Goal: Information Seeking & Learning: Compare options

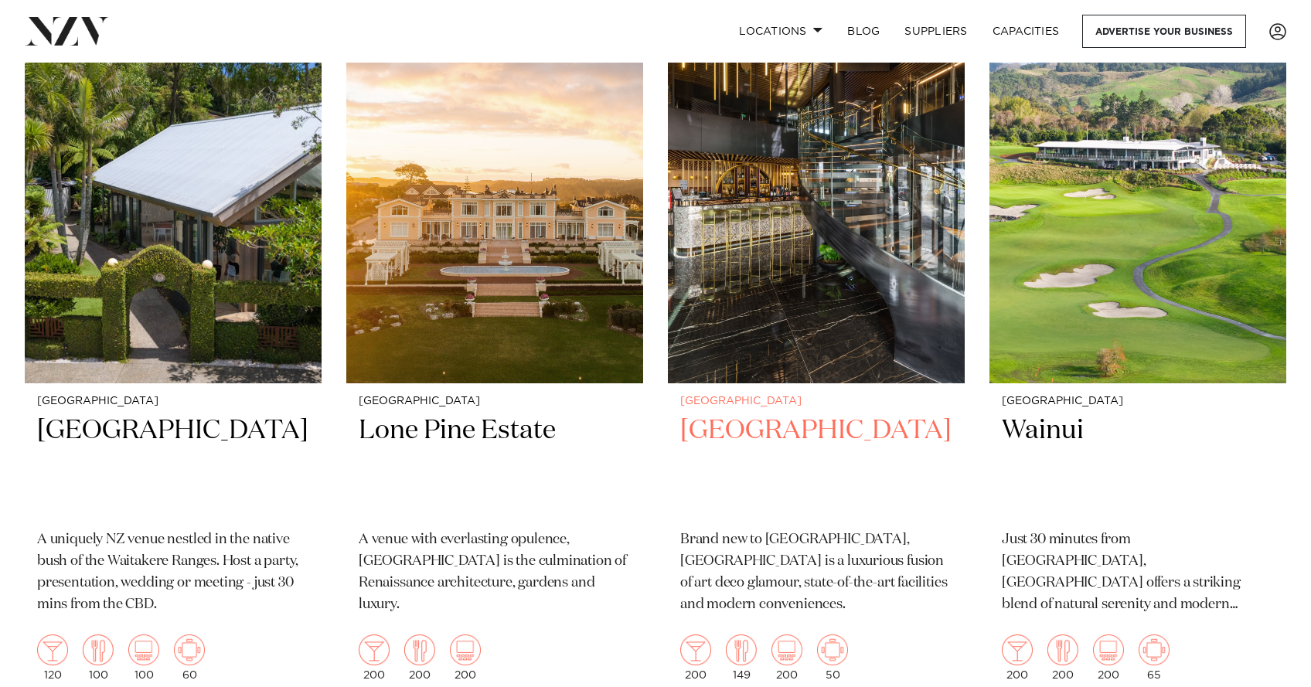
click at [862, 414] on h2 "SOHO Hotel Auckland" at bounding box center [816, 466] width 272 height 104
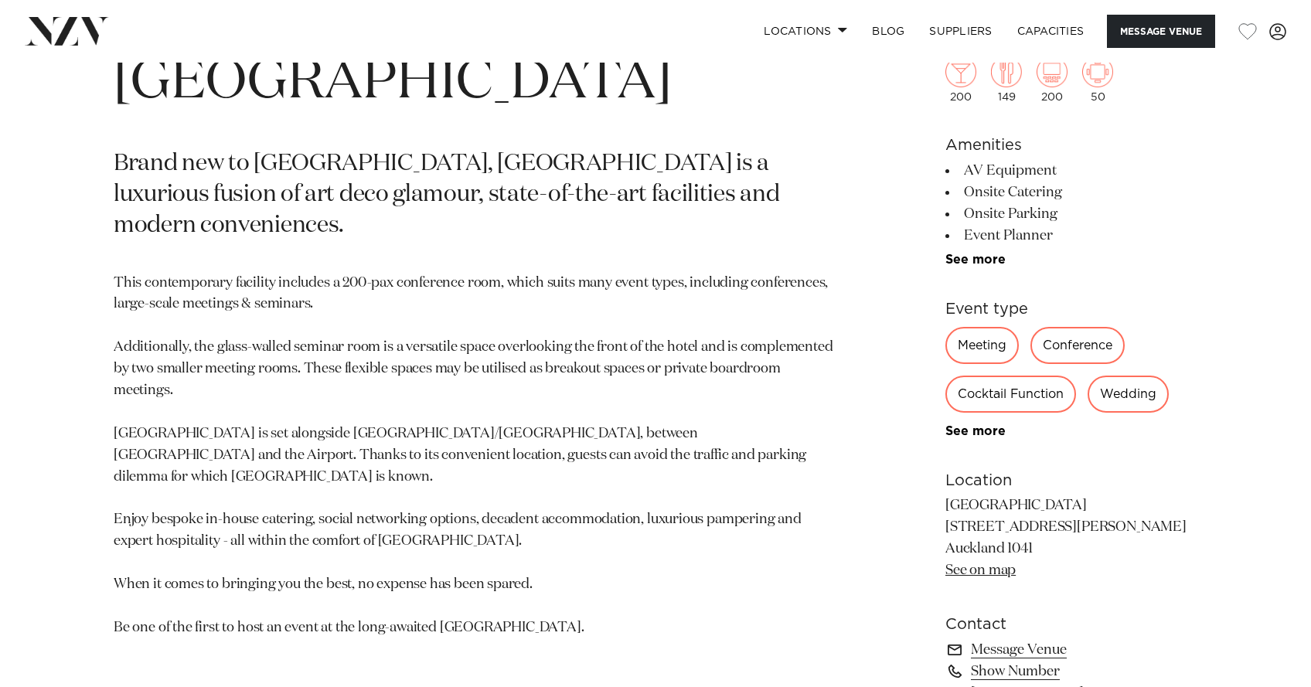
scroll to position [844, 0]
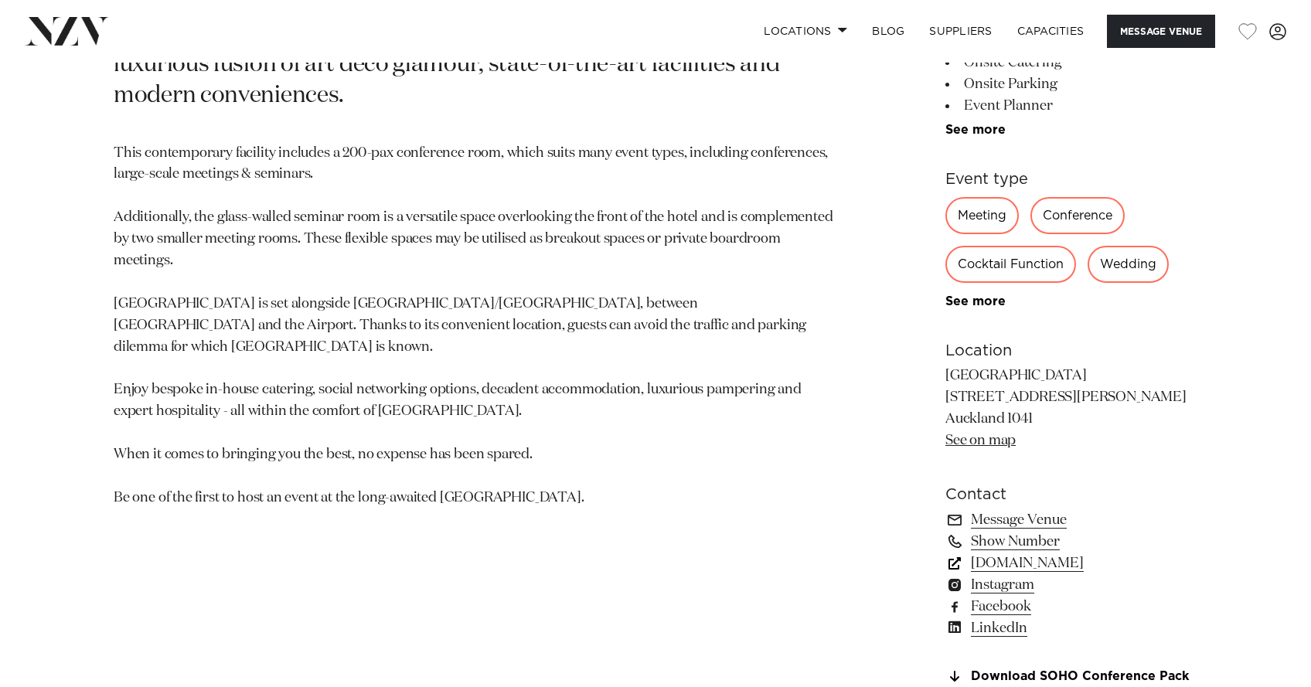
click at [1023, 558] on link "www.soholuxuryhotels.com" at bounding box center [1072, 564] width 252 height 22
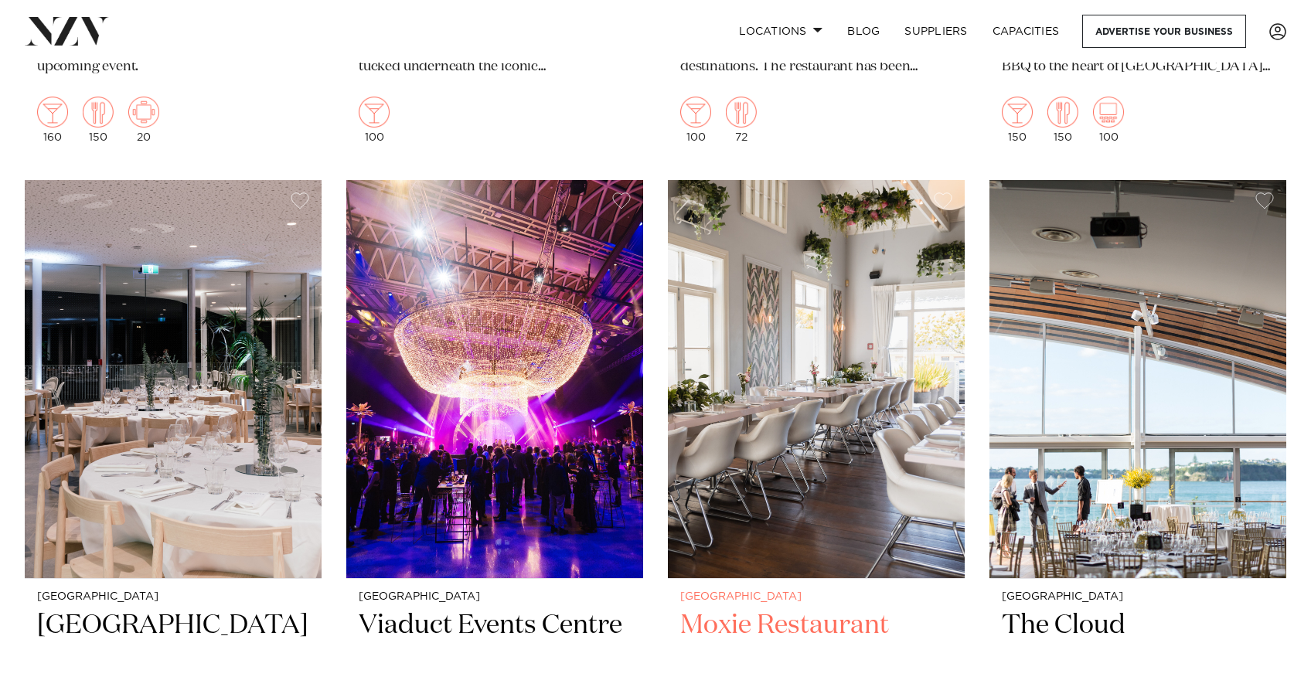
scroll to position [8636, 0]
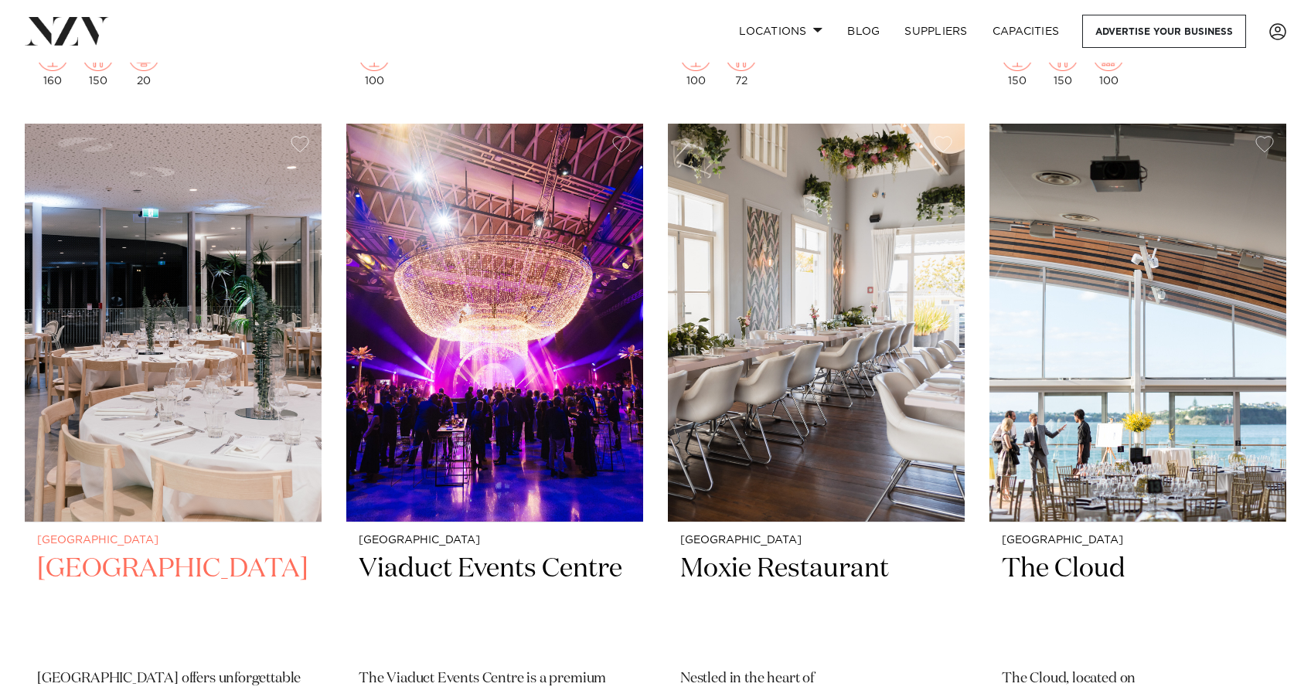
click at [158, 552] on h2 "[GEOGRAPHIC_DATA]" at bounding box center [173, 604] width 272 height 104
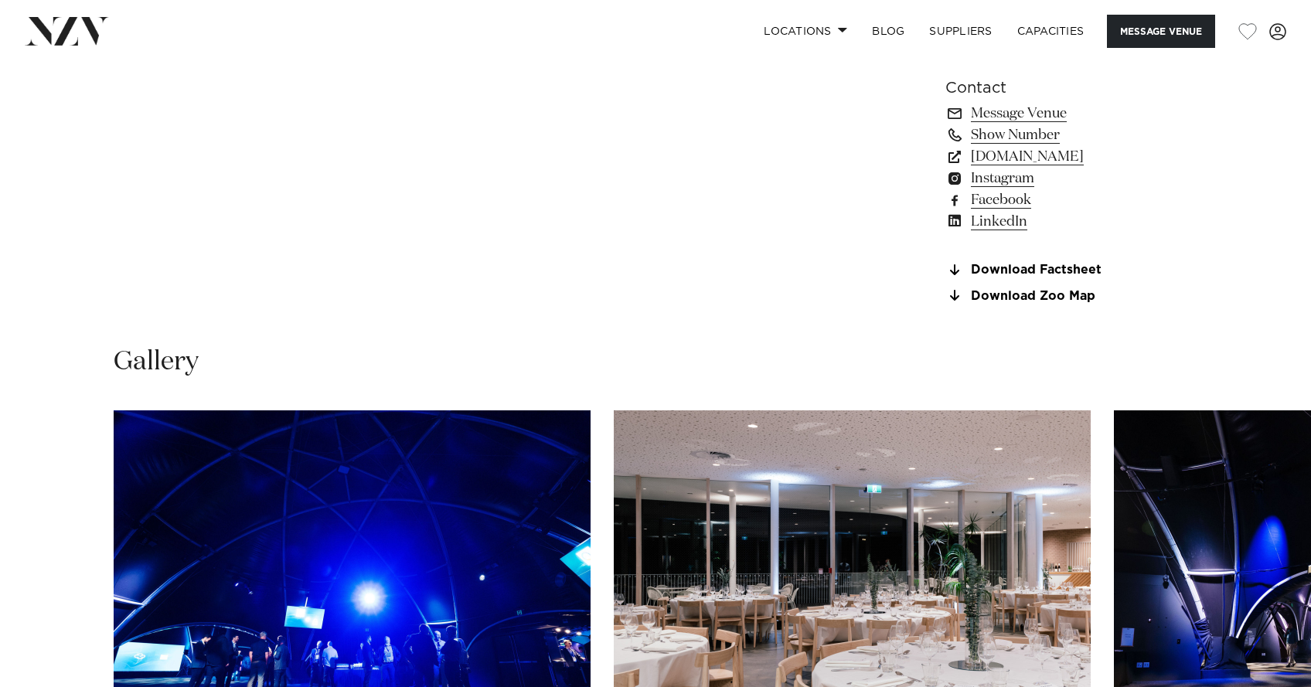
scroll to position [1427, 0]
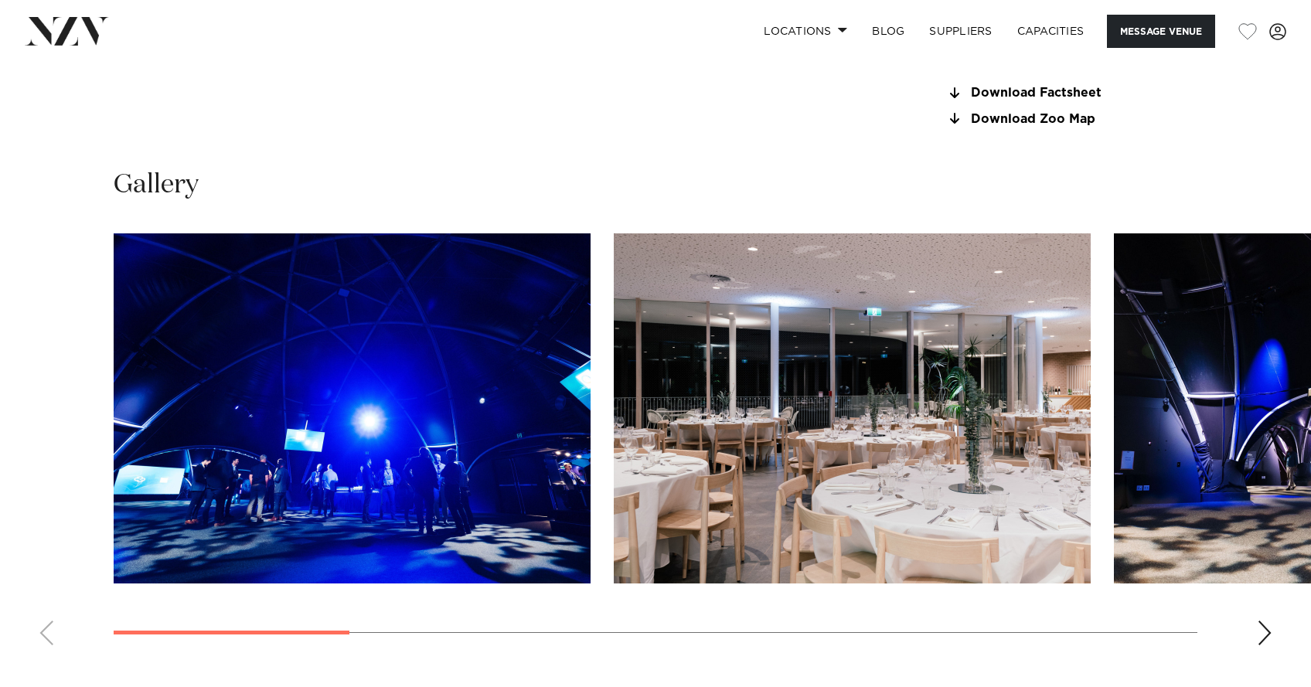
click at [1266, 633] on div "Next slide" at bounding box center [1264, 633] width 15 height 25
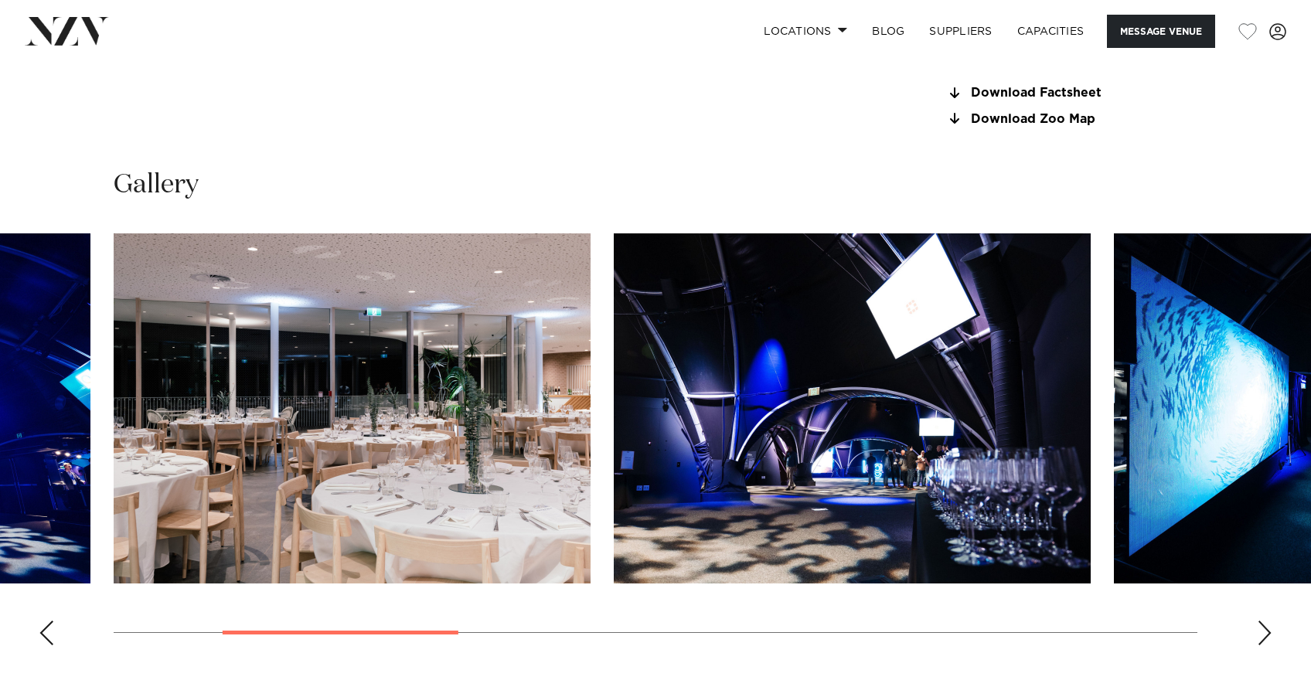
click at [1266, 633] on div "Next slide" at bounding box center [1264, 633] width 15 height 25
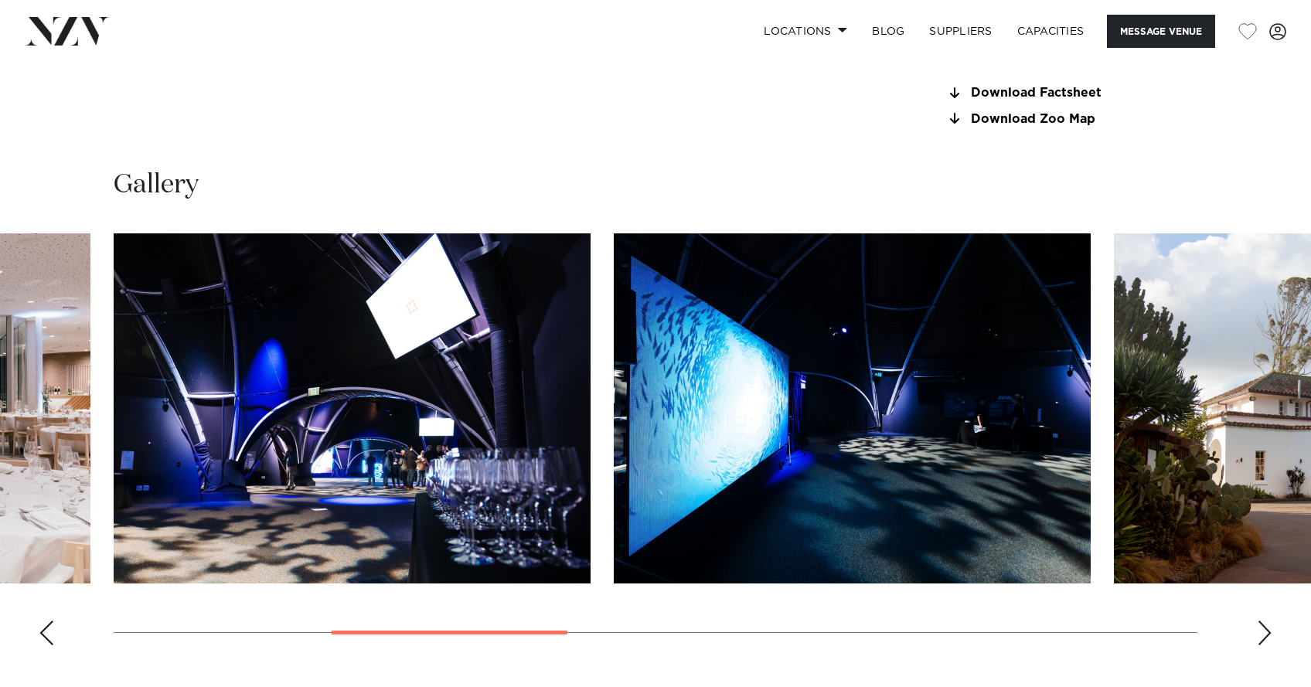
click at [1266, 633] on div "Next slide" at bounding box center [1264, 633] width 15 height 25
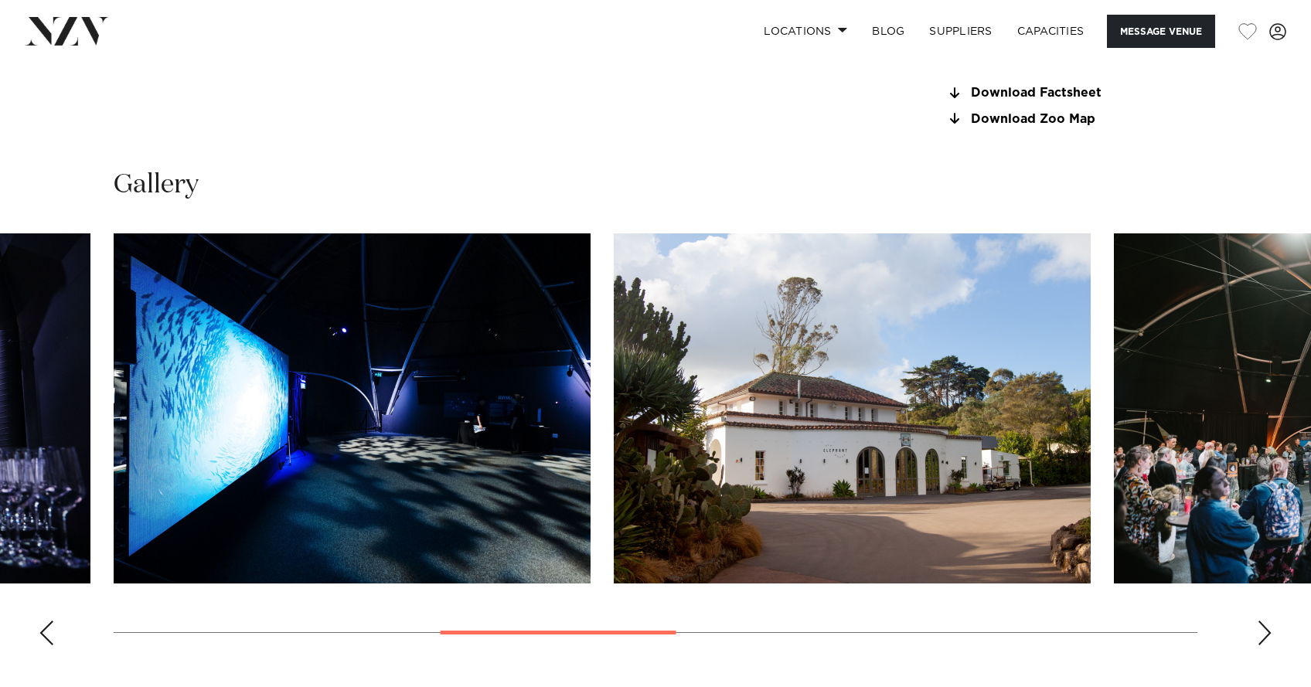
click at [1266, 633] on div "Next slide" at bounding box center [1264, 633] width 15 height 25
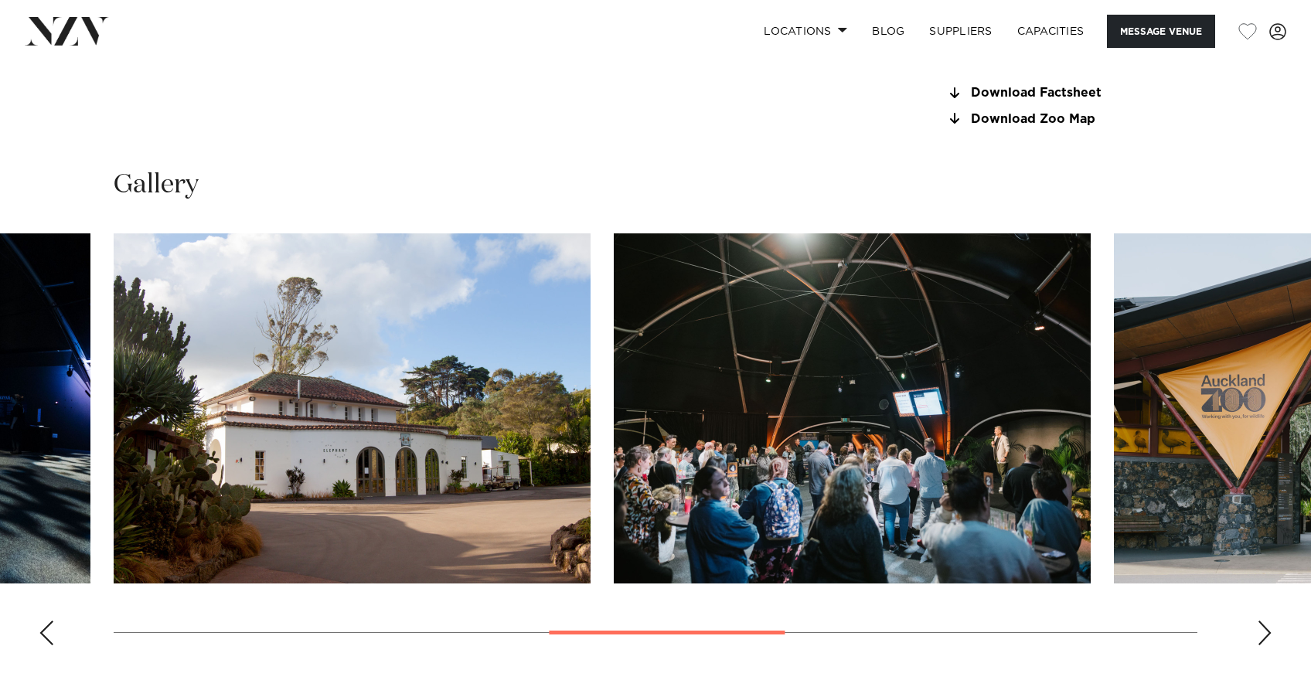
click at [1266, 633] on div "Next slide" at bounding box center [1264, 633] width 15 height 25
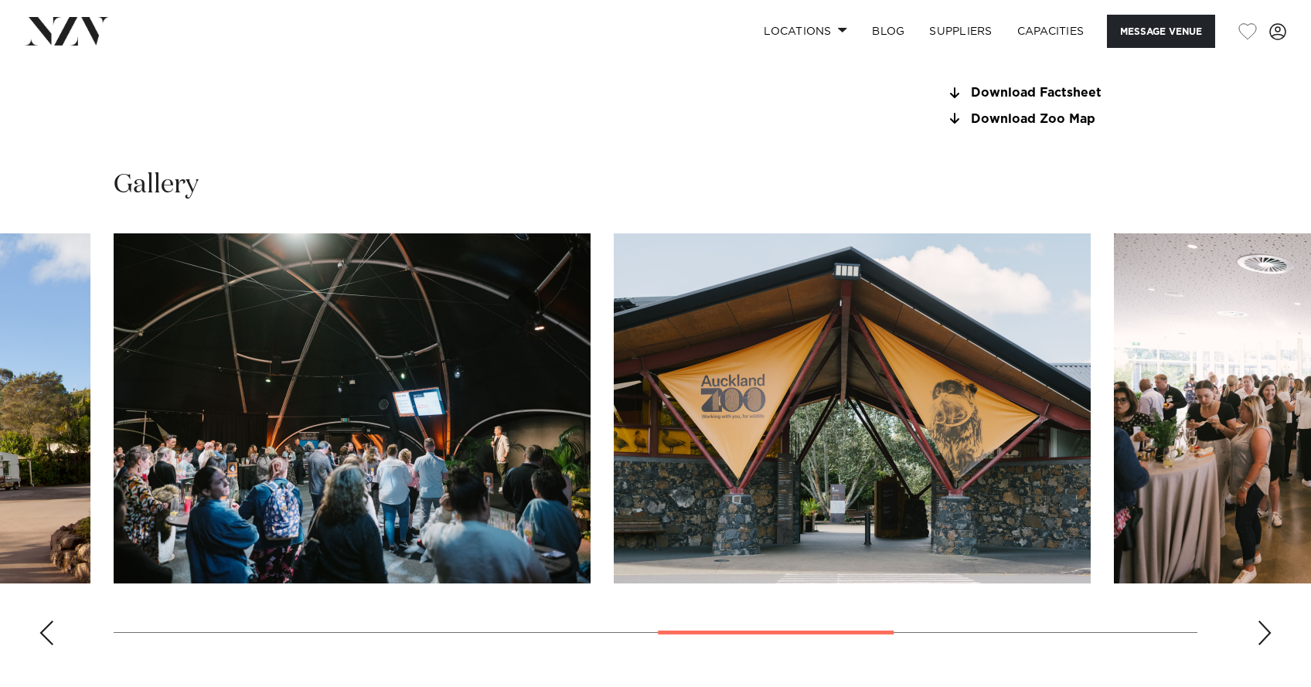
click at [1266, 633] on div "Next slide" at bounding box center [1264, 633] width 15 height 25
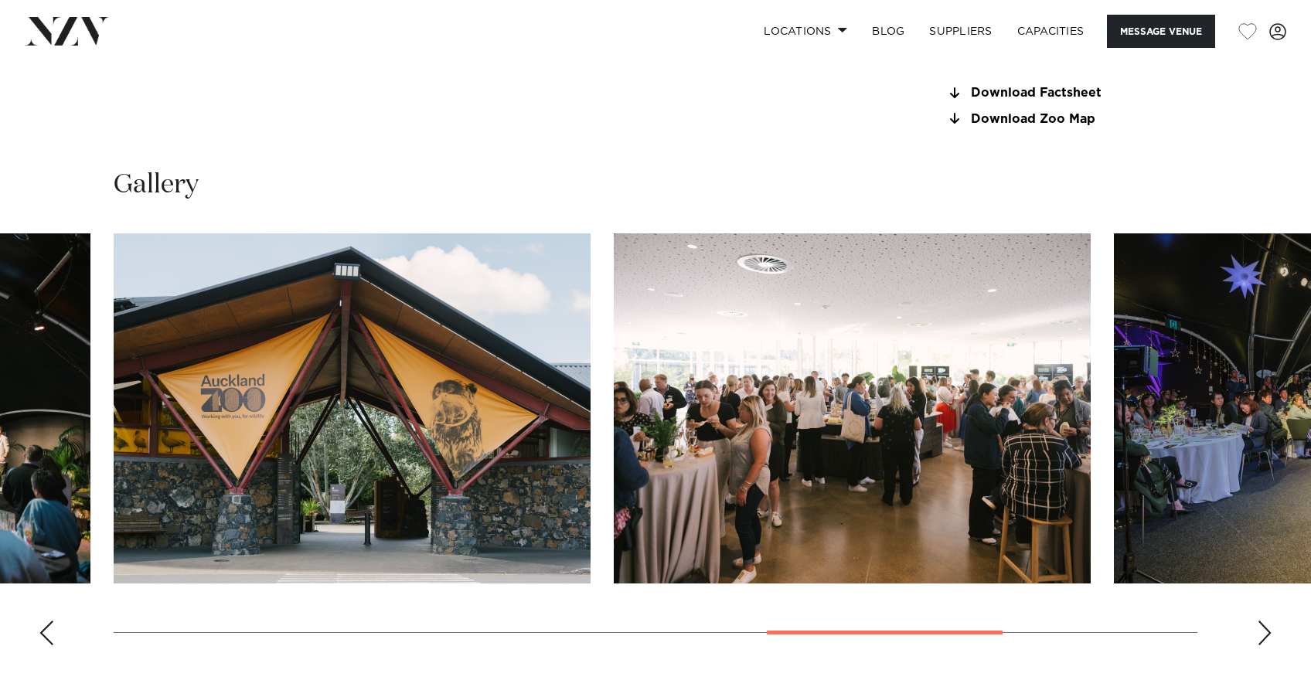
click at [1266, 633] on div "Next slide" at bounding box center [1264, 633] width 15 height 25
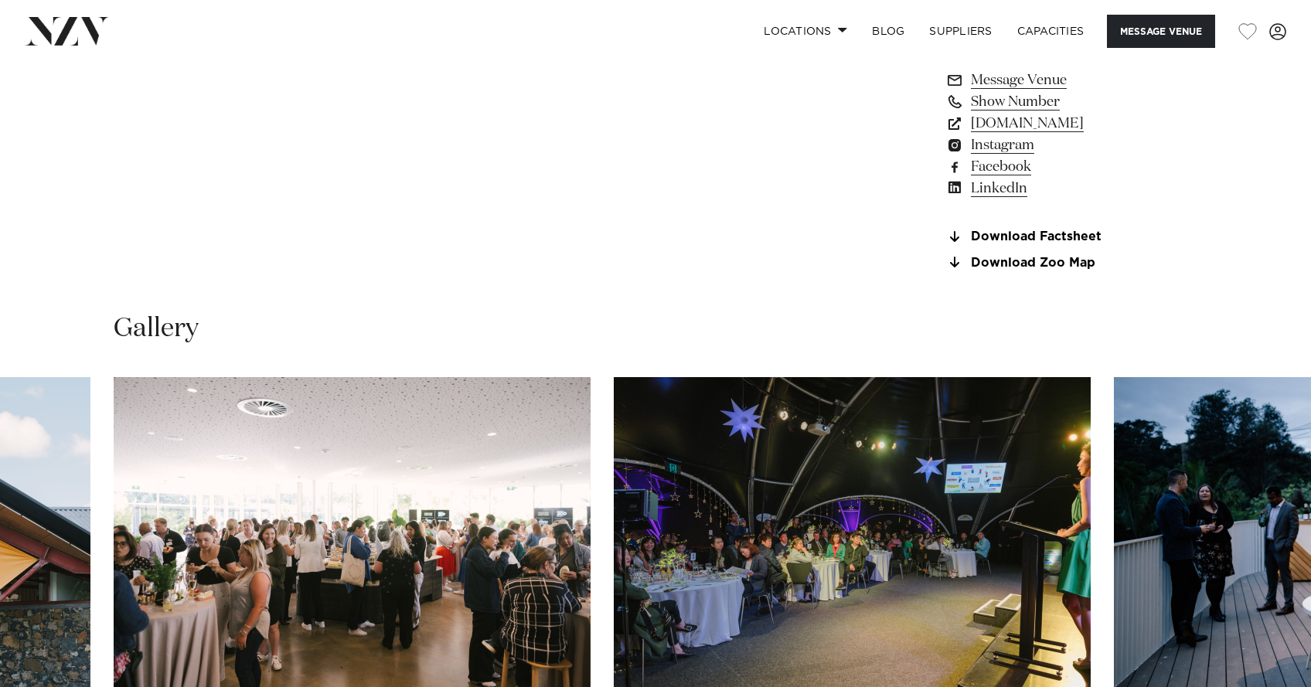
scroll to position [1161, 0]
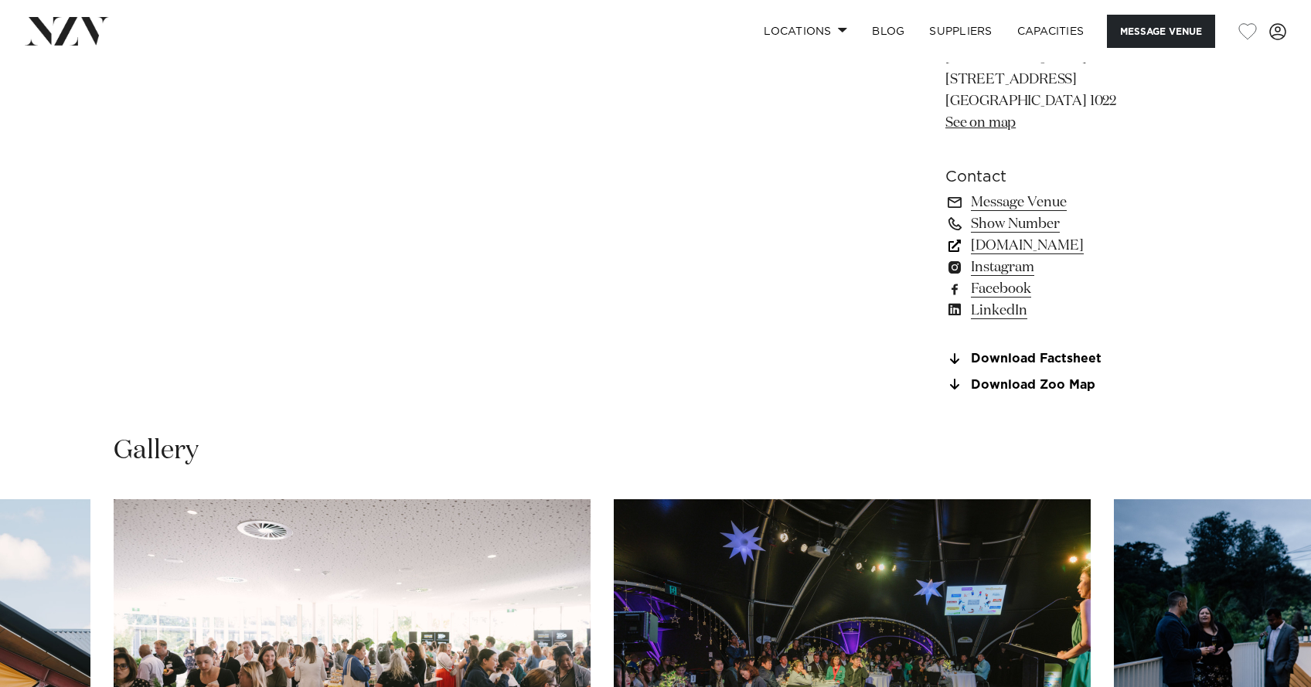
click at [1079, 243] on link "www.aucklandconventions.co.nz" at bounding box center [1072, 246] width 252 height 22
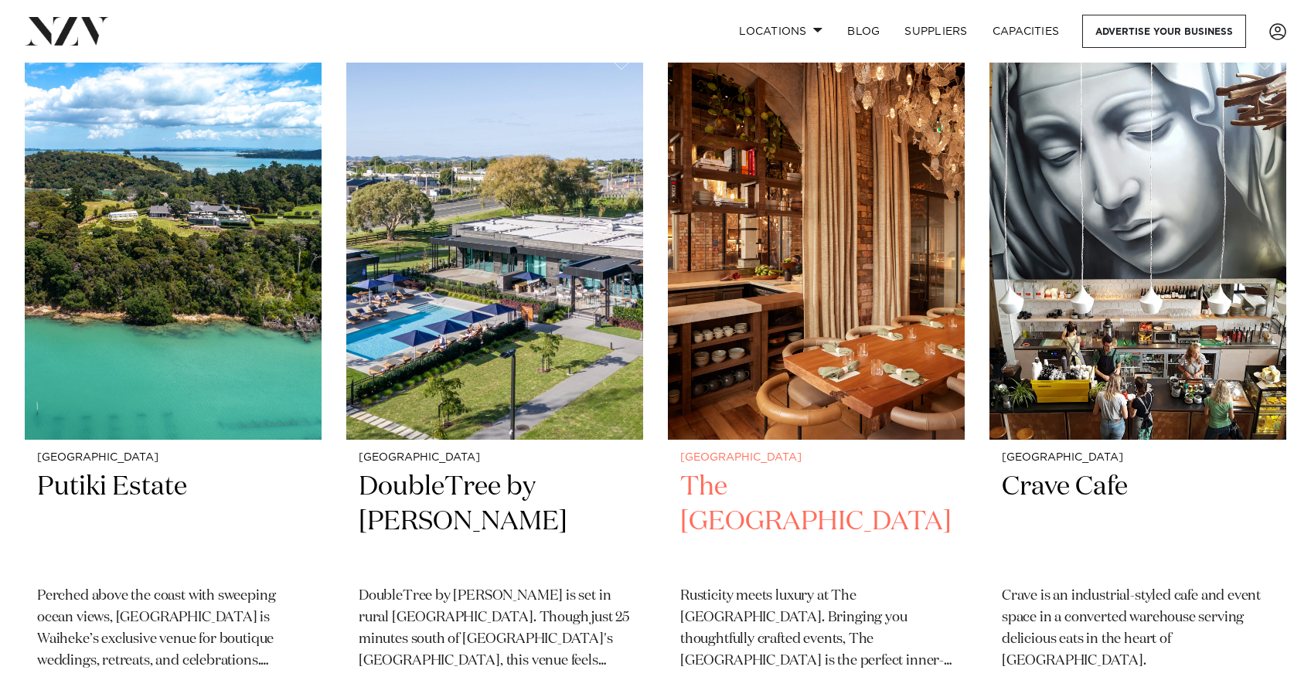
scroll to position [9465, 0]
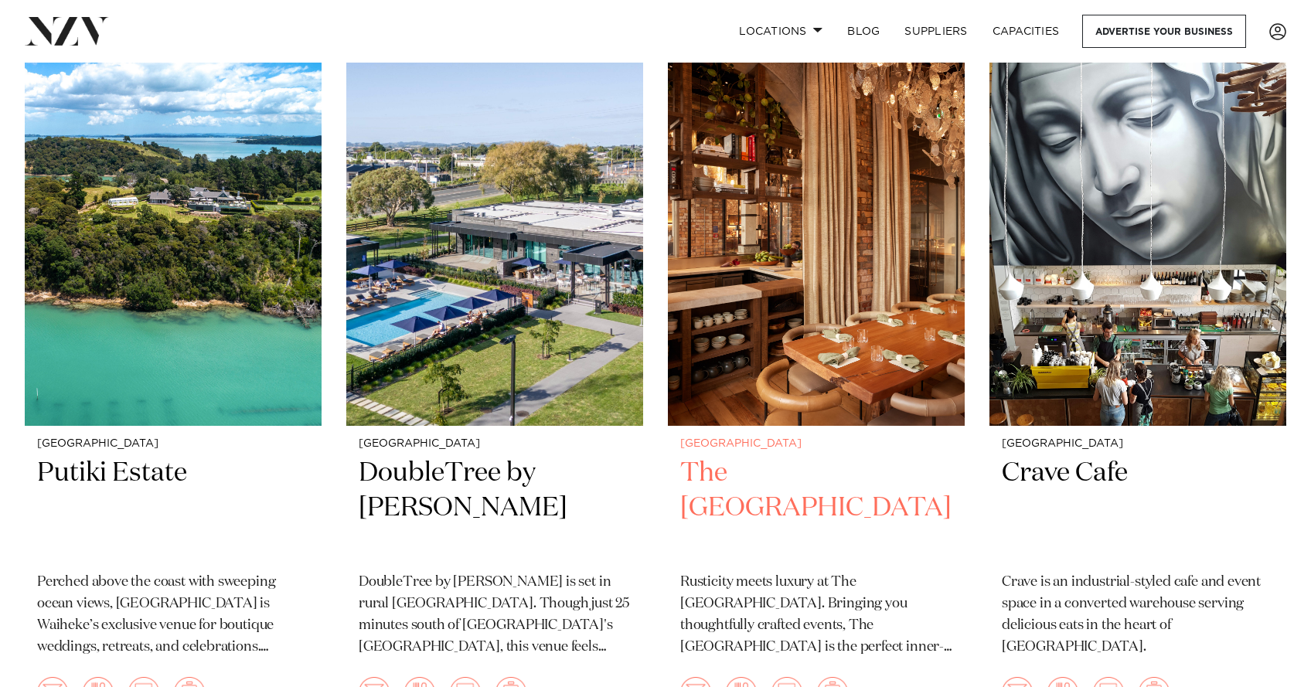
click at [783, 456] on h2 "The Hotel Britomart" at bounding box center [816, 508] width 272 height 104
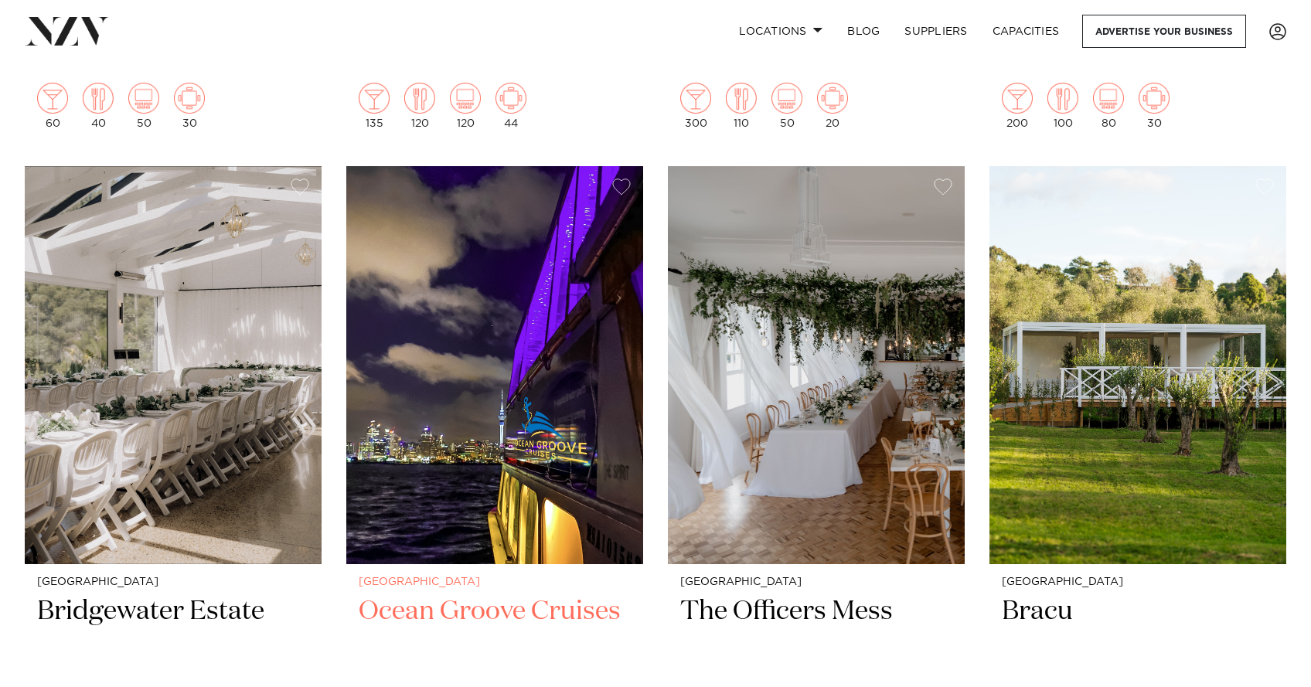
scroll to position [10182, 0]
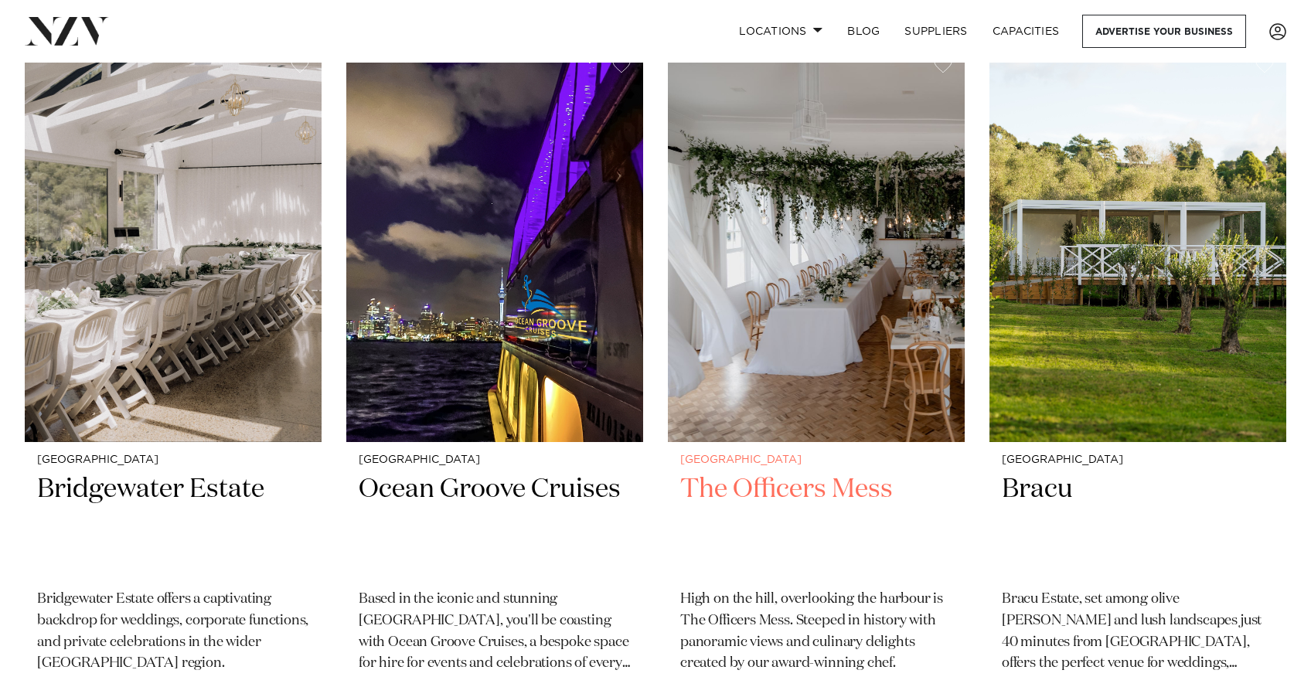
click at [822, 472] on h2 "The Officers Mess" at bounding box center [816, 524] width 272 height 104
click at [832, 472] on h2 "The Officers Mess" at bounding box center [816, 524] width 272 height 104
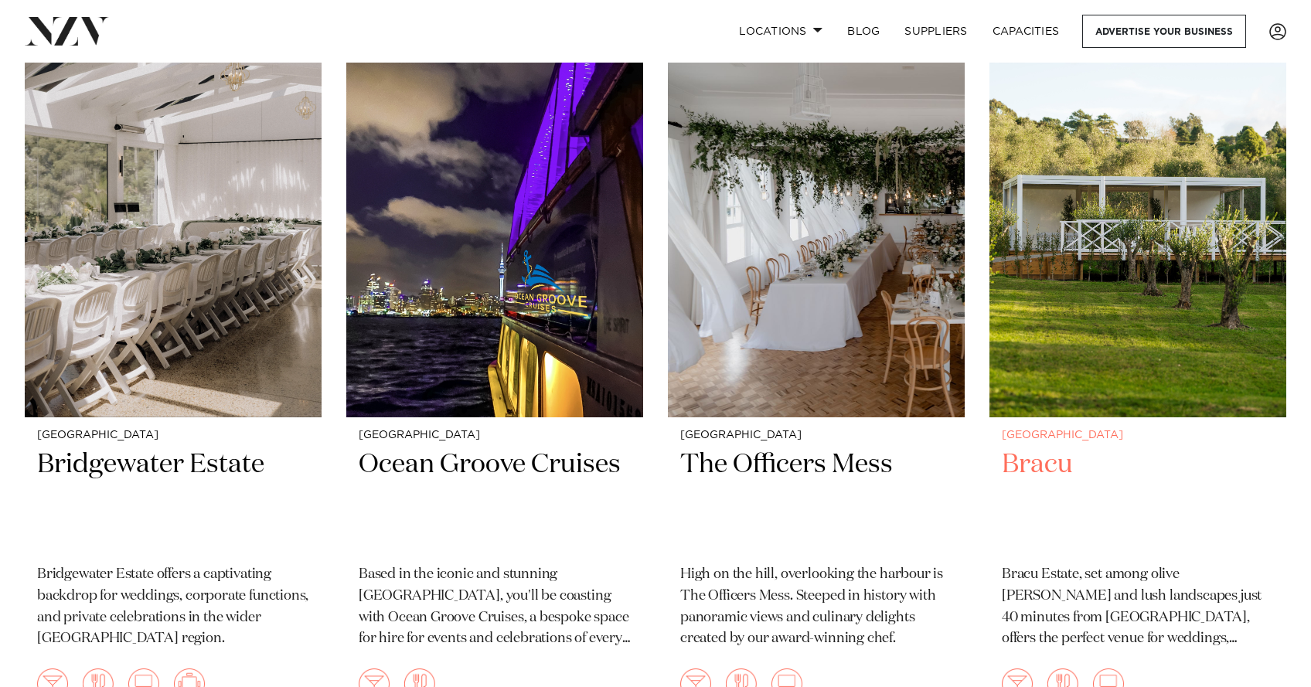
scroll to position [10229, 0]
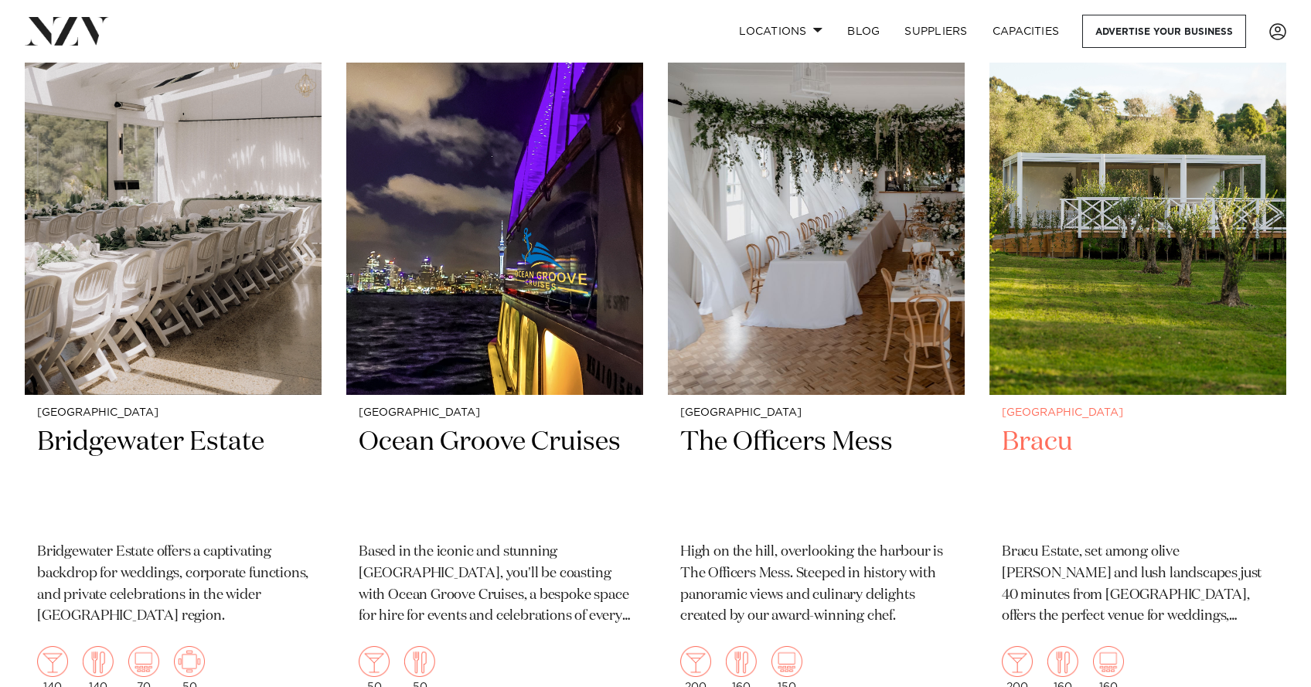
click at [1063, 425] on h2 "Bracu" at bounding box center [1138, 477] width 272 height 104
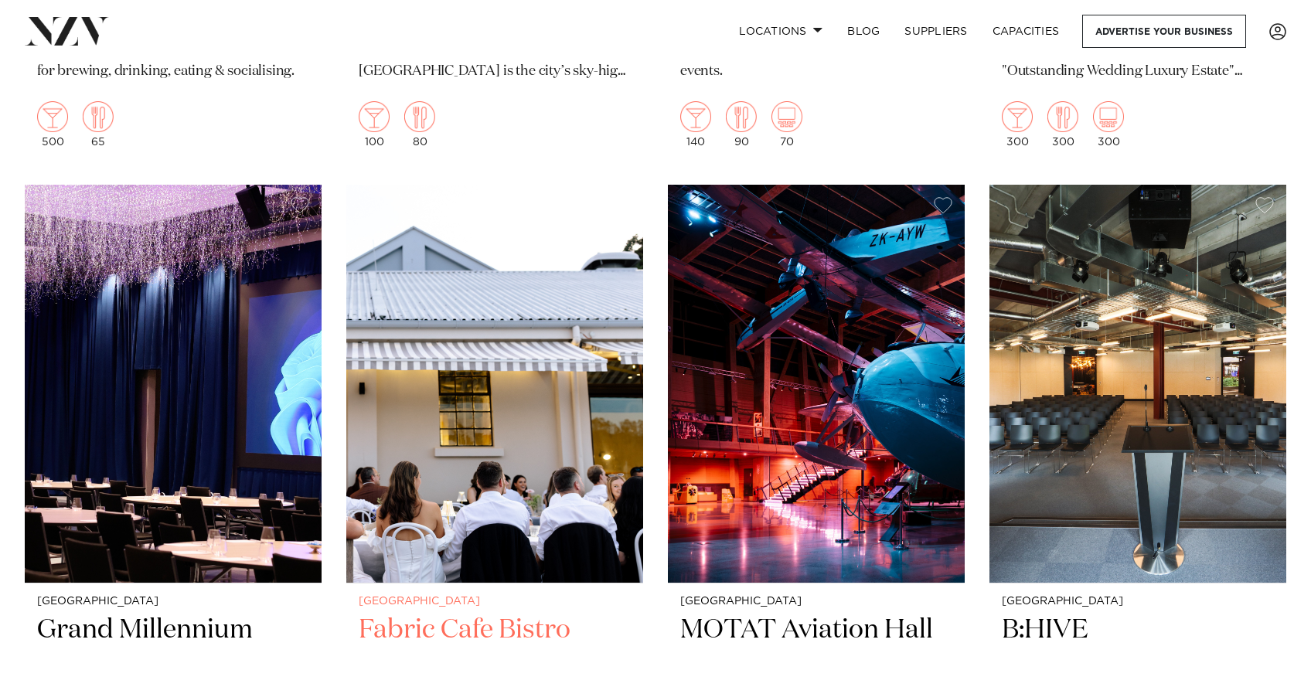
scroll to position [12302, 0]
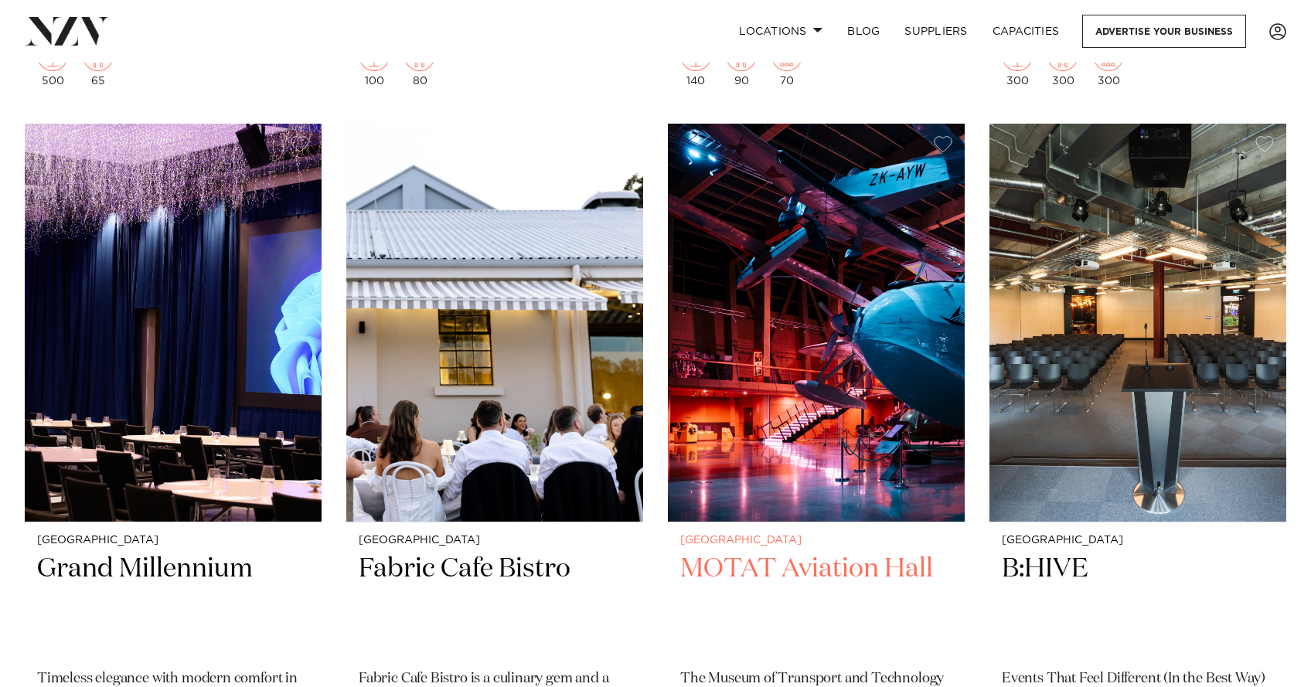
click at [745, 552] on h2 "MOTAT Aviation Hall" at bounding box center [816, 604] width 272 height 104
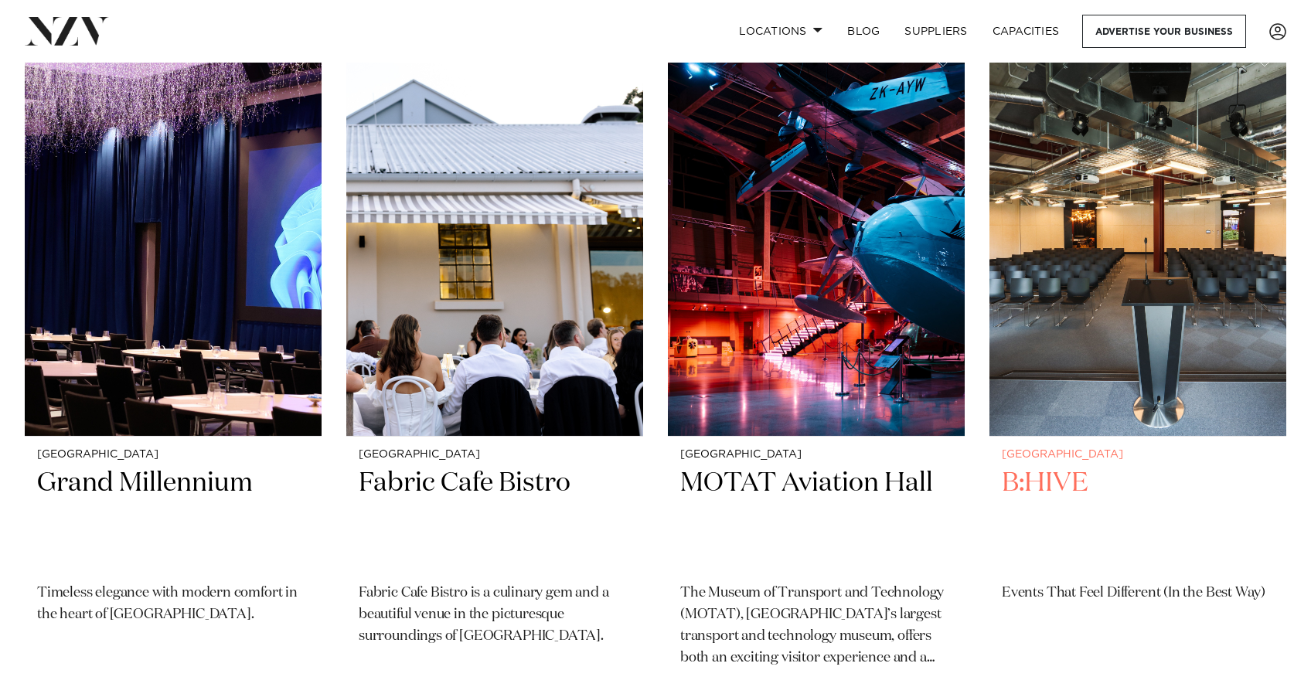
scroll to position [12370, 0]
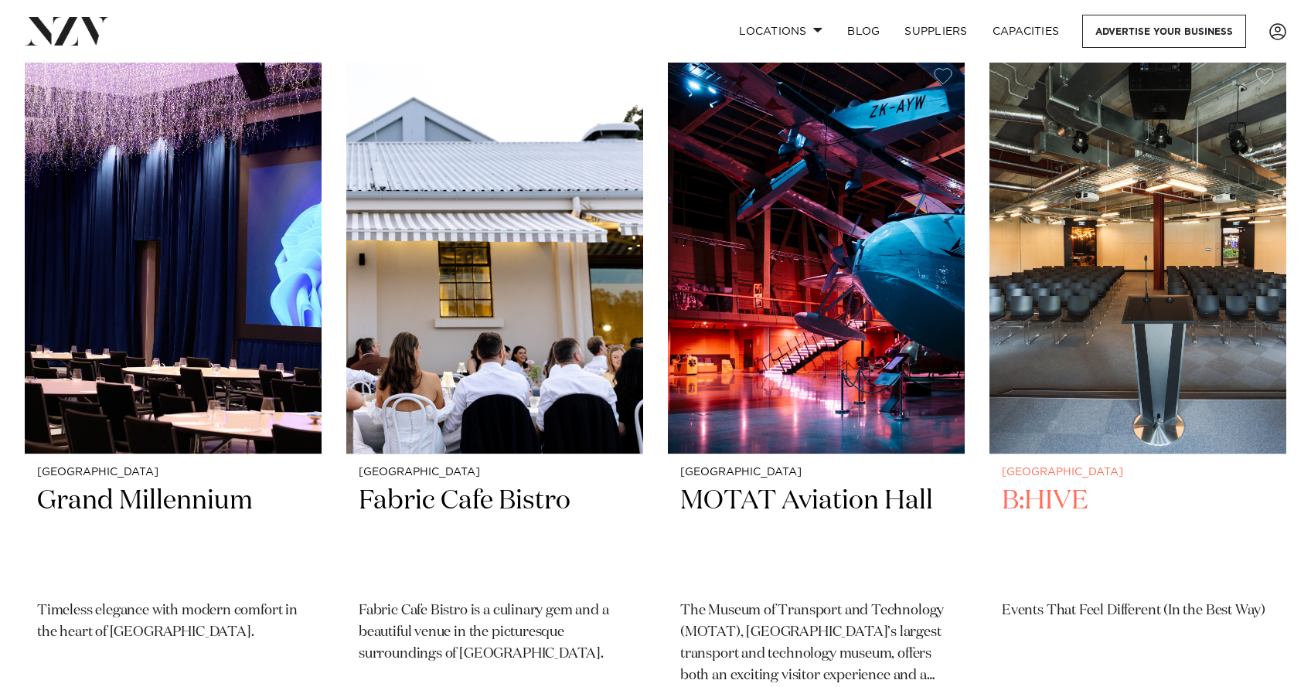
click at [1039, 484] on h2 "B:HIVE" at bounding box center [1138, 536] width 272 height 104
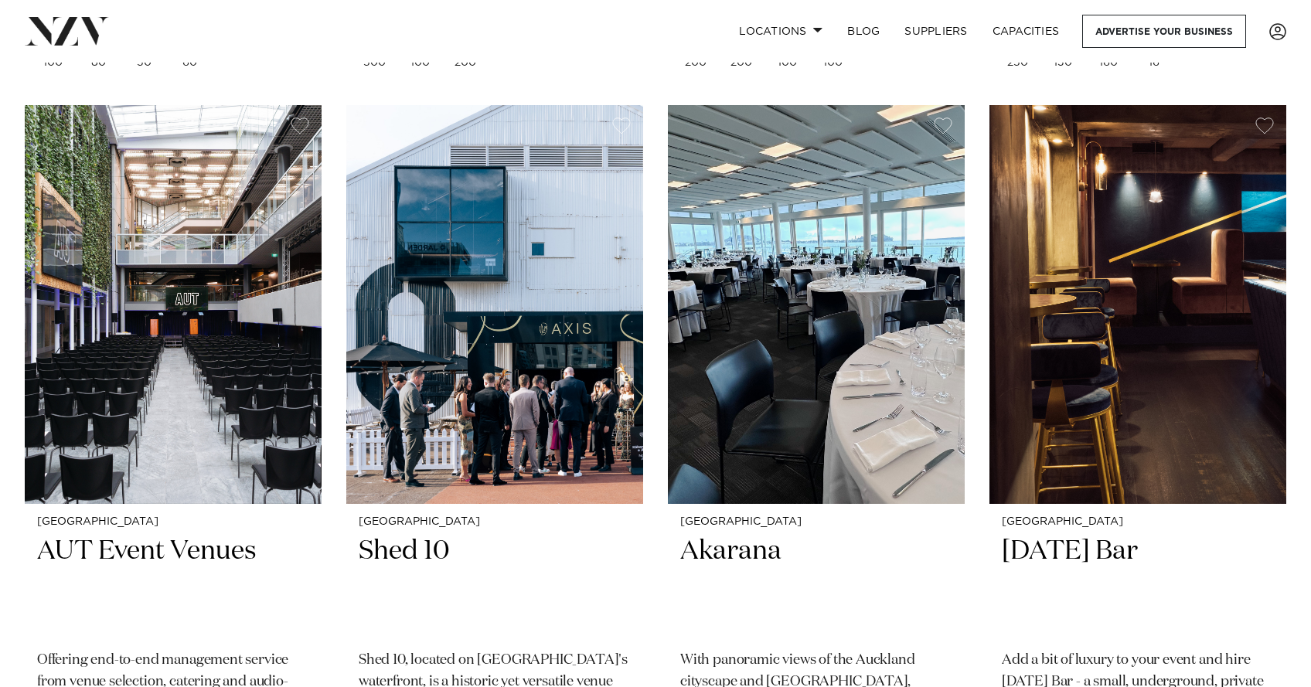
scroll to position [16053, 0]
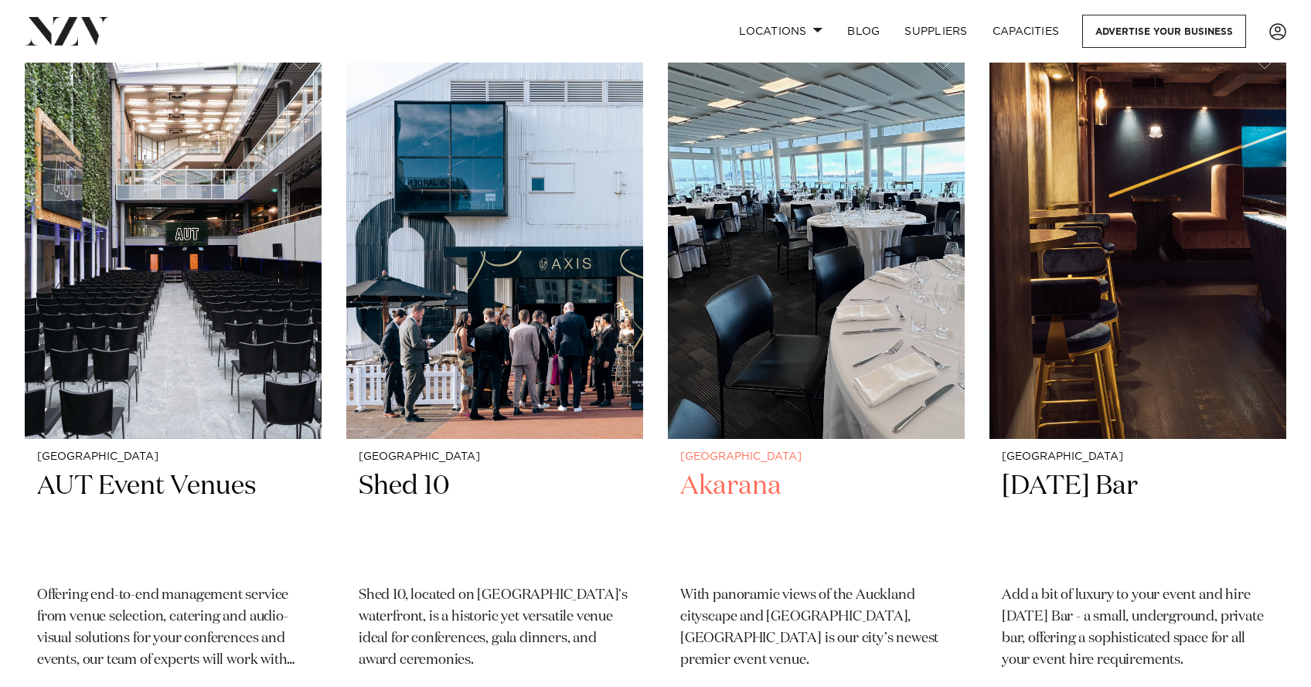
click at [734, 469] on h2 "Akarana" at bounding box center [816, 521] width 272 height 104
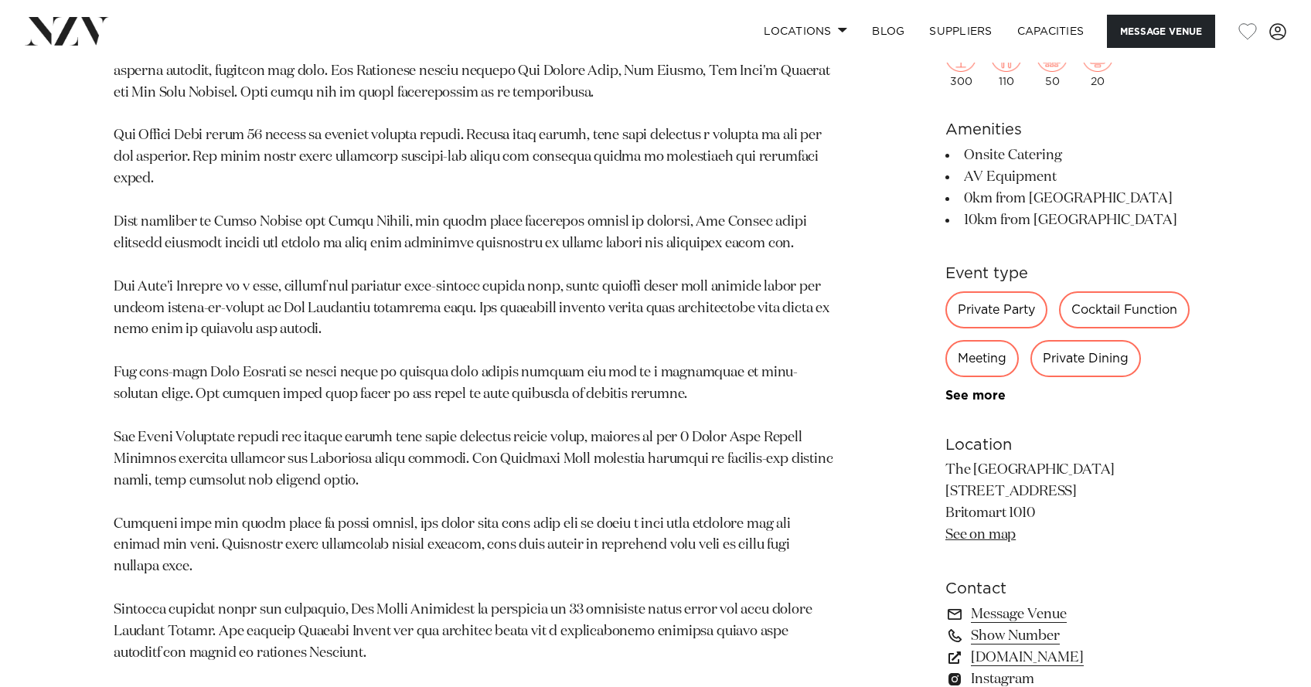
scroll to position [1415, 0]
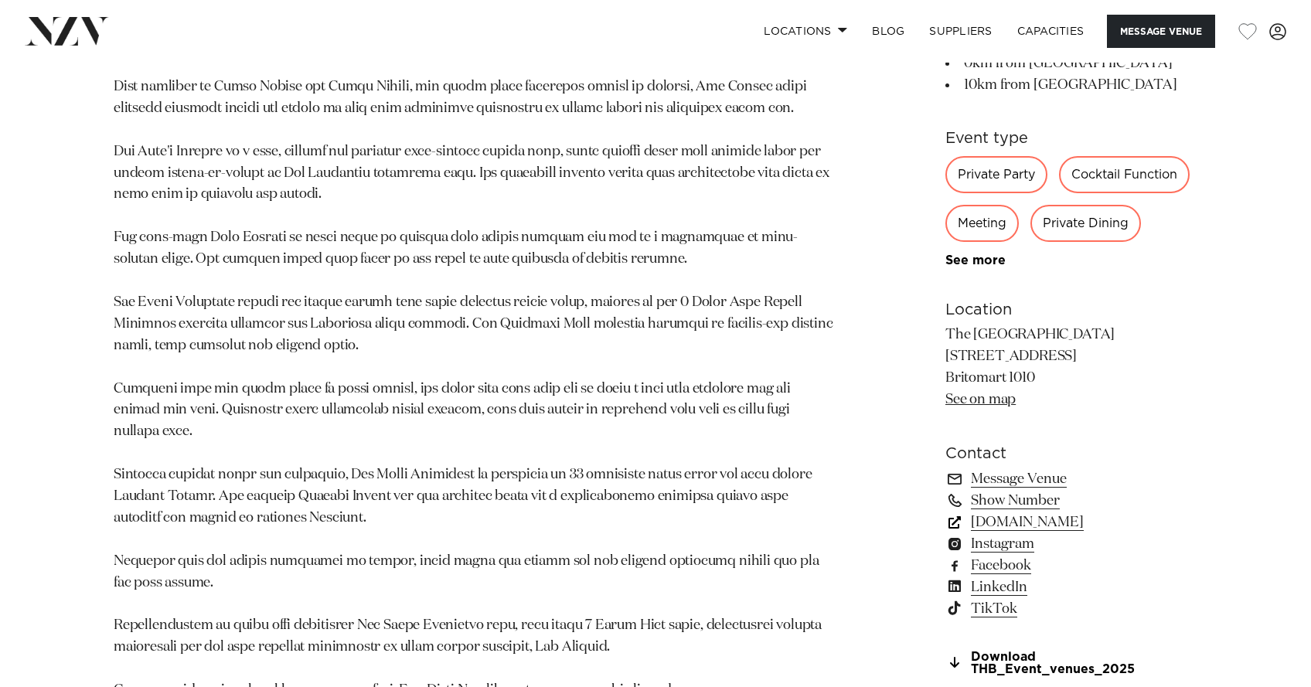
click at [1016, 511] on link "[DOMAIN_NAME]" at bounding box center [1072, 522] width 252 height 22
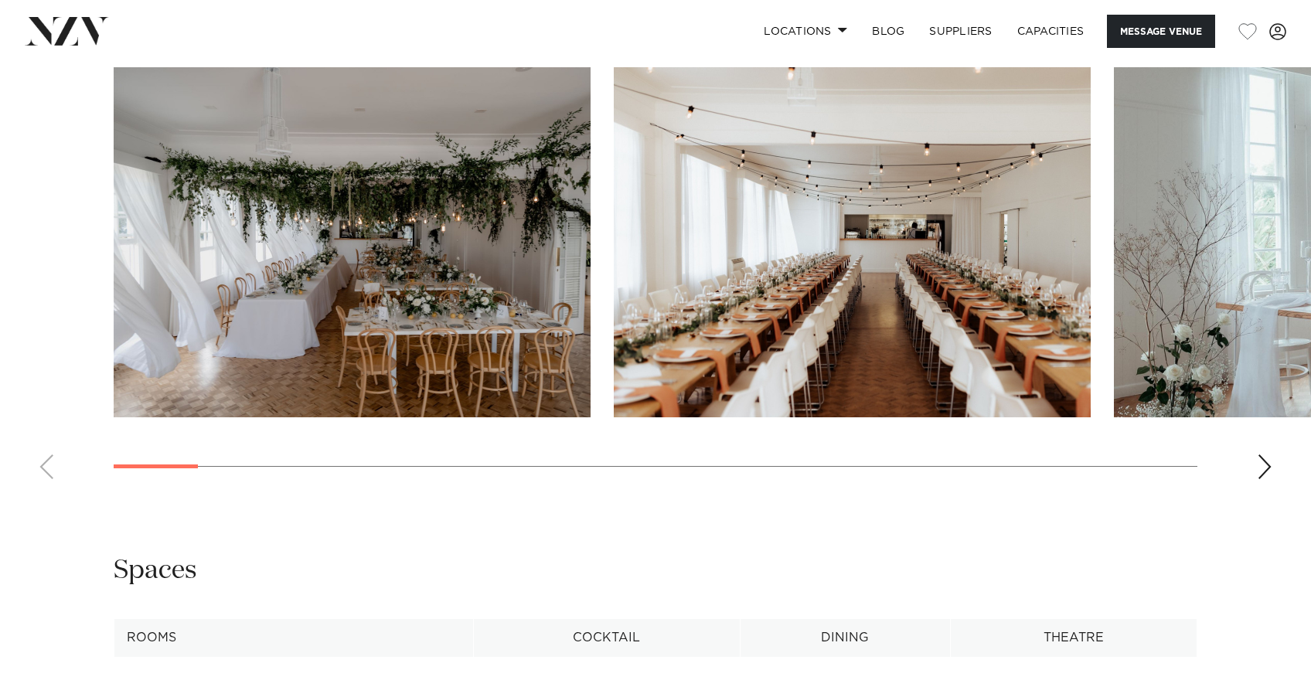
scroll to position [1683, 0]
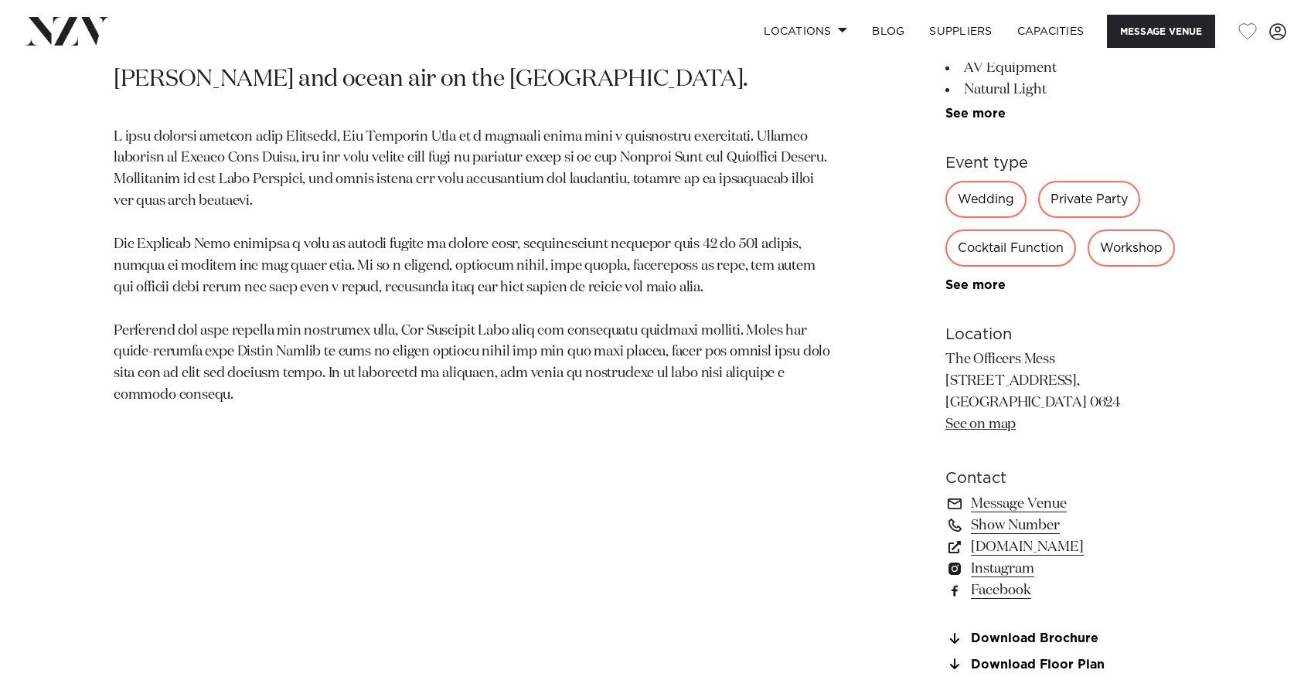
scroll to position [993, 0]
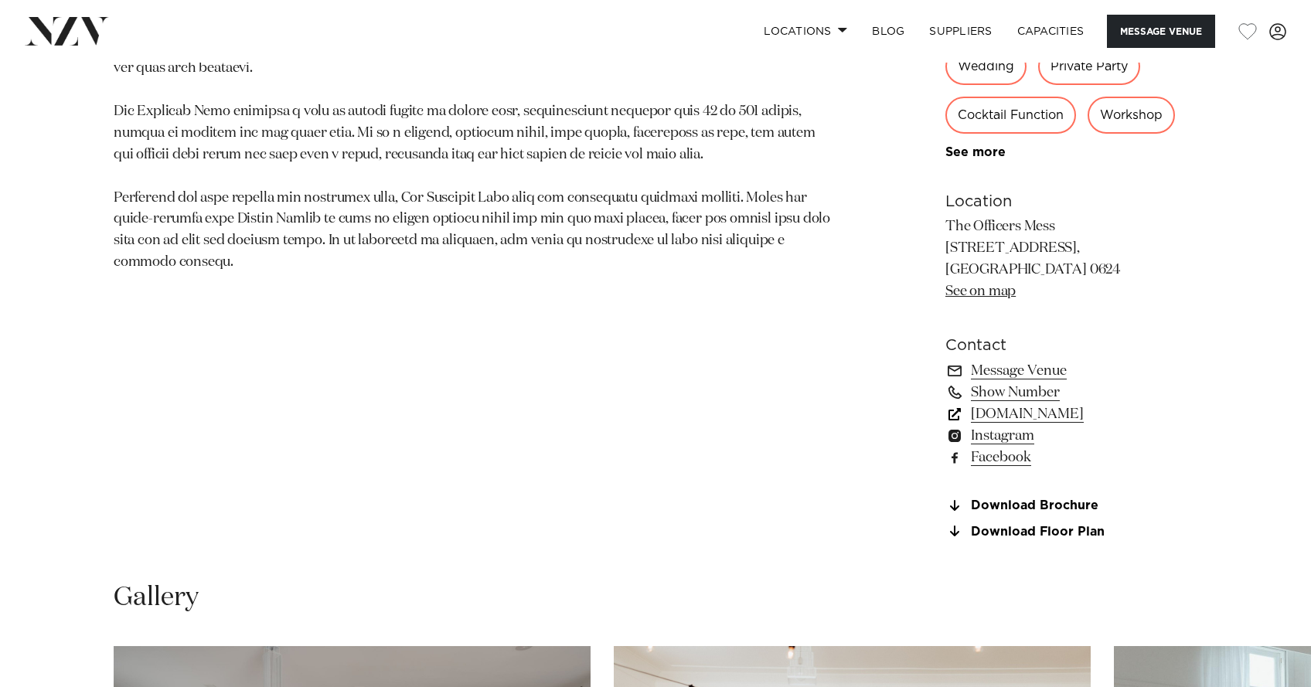
click at [1094, 418] on link "www.theofficersmess.co.nz" at bounding box center [1072, 415] width 252 height 22
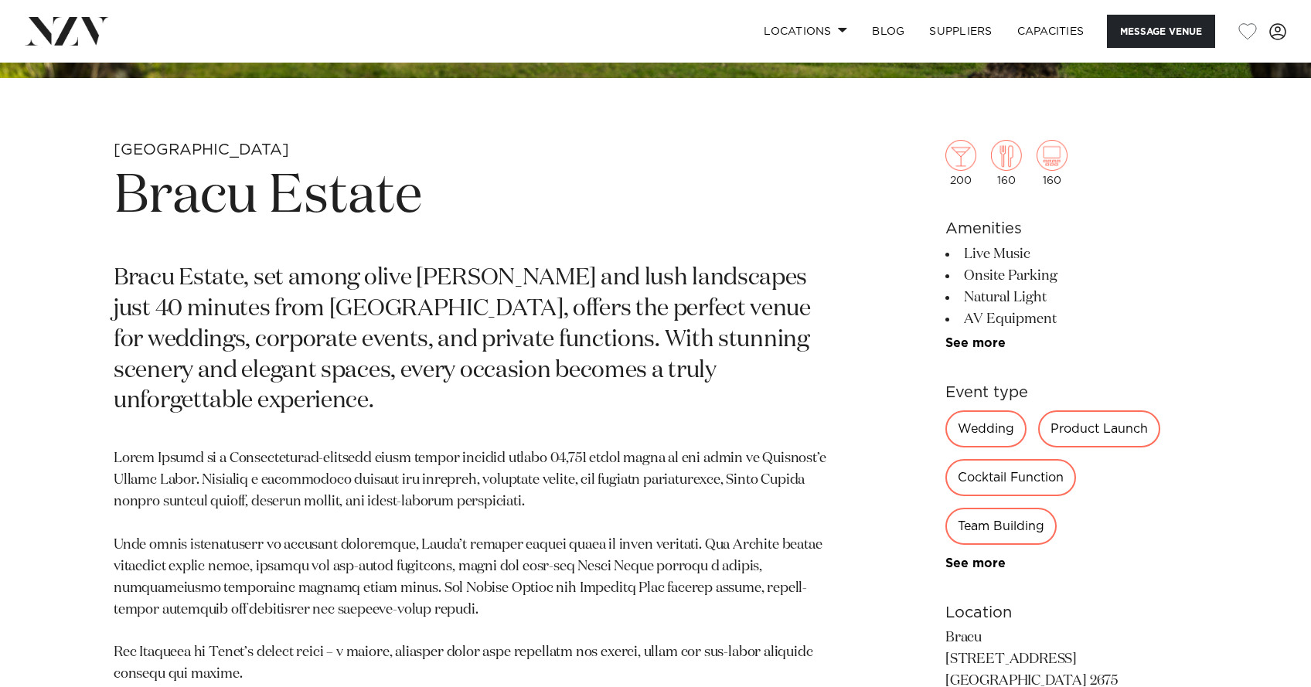
scroll to position [631, 0]
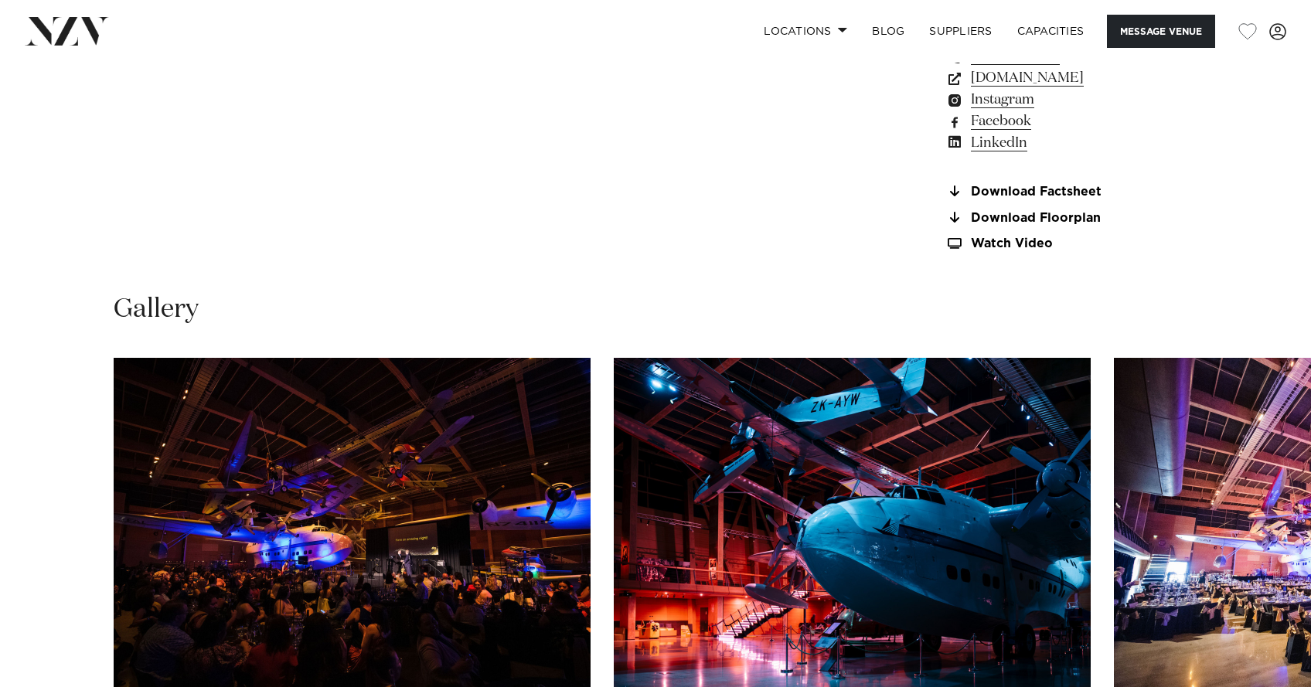
scroll to position [1530, 0]
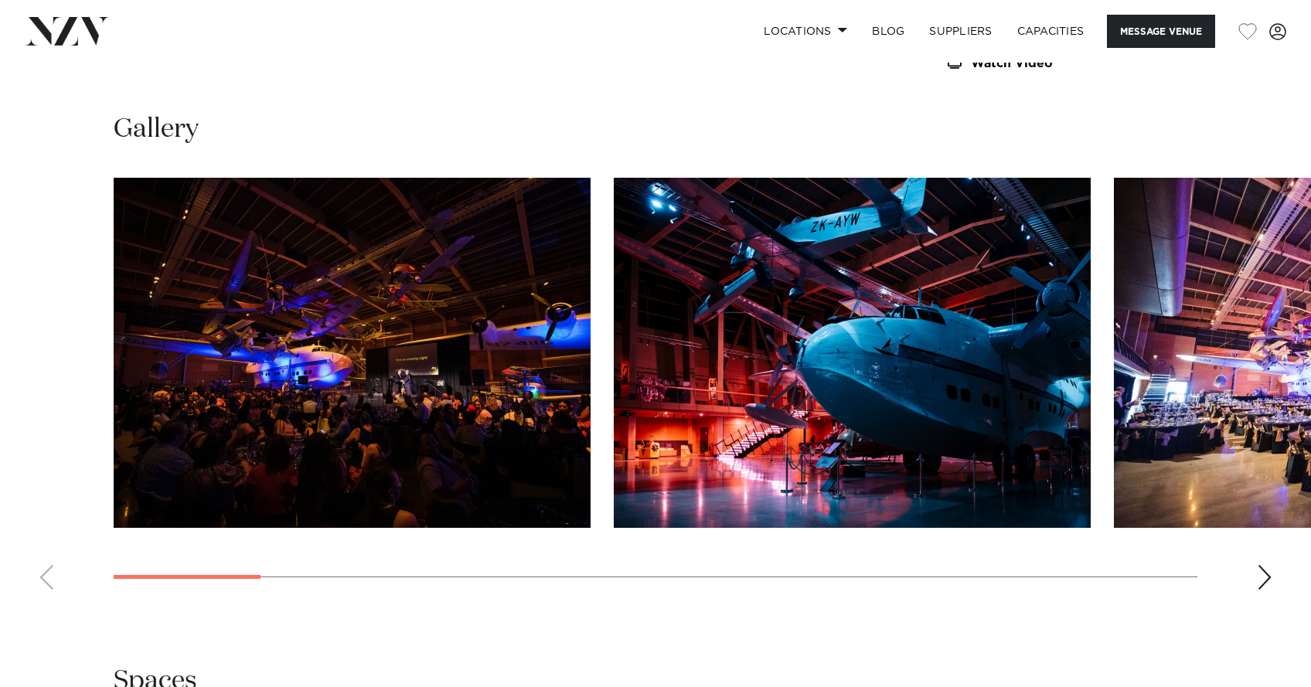
click at [1263, 565] on div "Next slide" at bounding box center [1264, 577] width 15 height 25
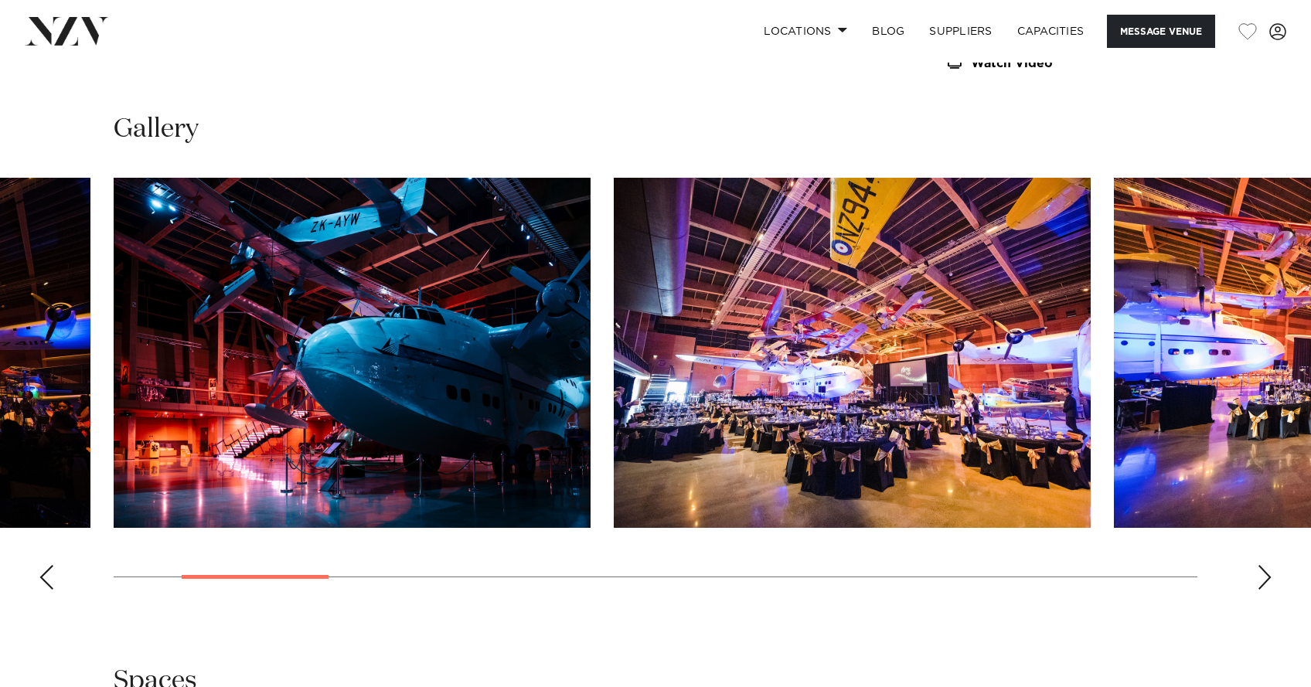
click at [1263, 565] on div "Next slide" at bounding box center [1264, 577] width 15 height 25
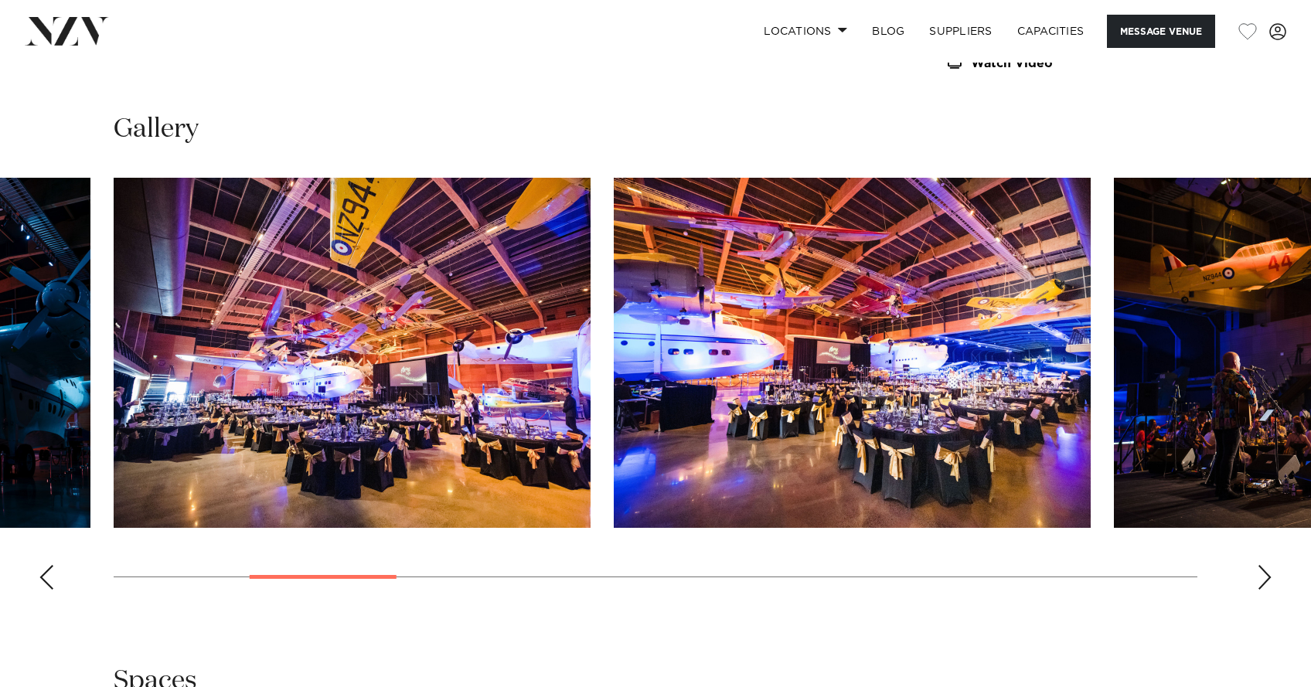
click at [1263, 565] on div "Next slide" at bounding box center [1264, 577] width 15 height 25
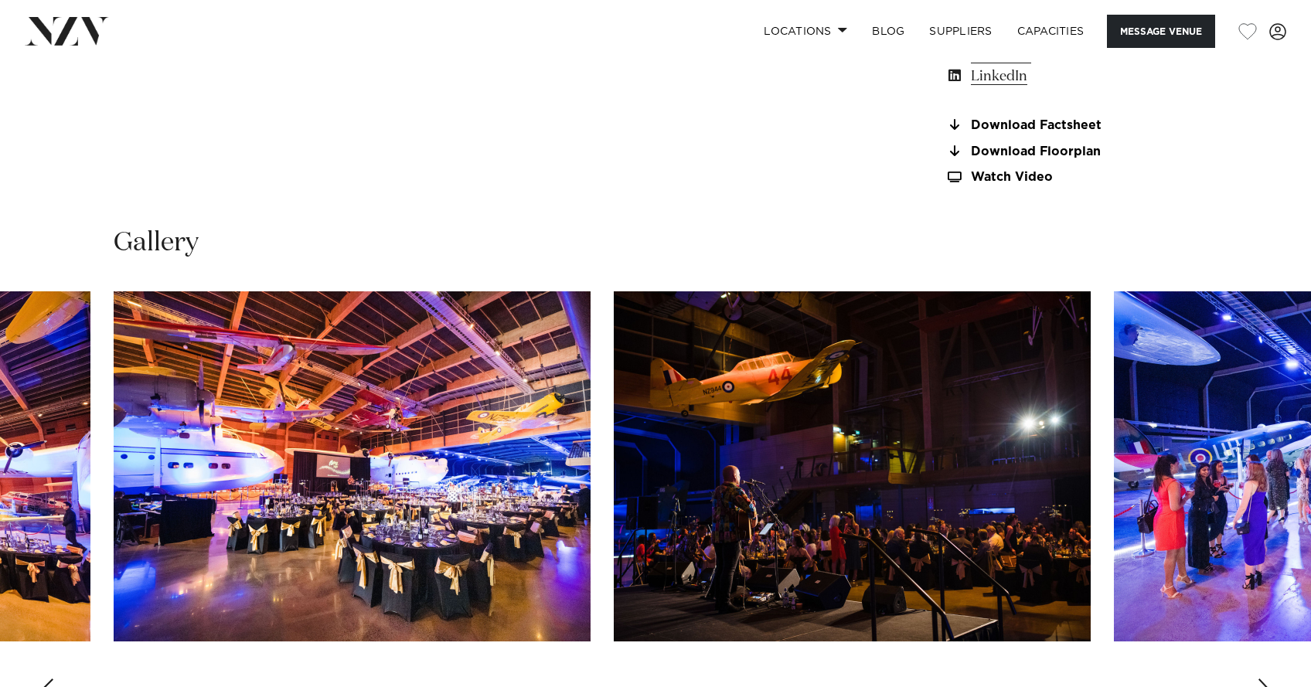
scroll to position [1281, 0]
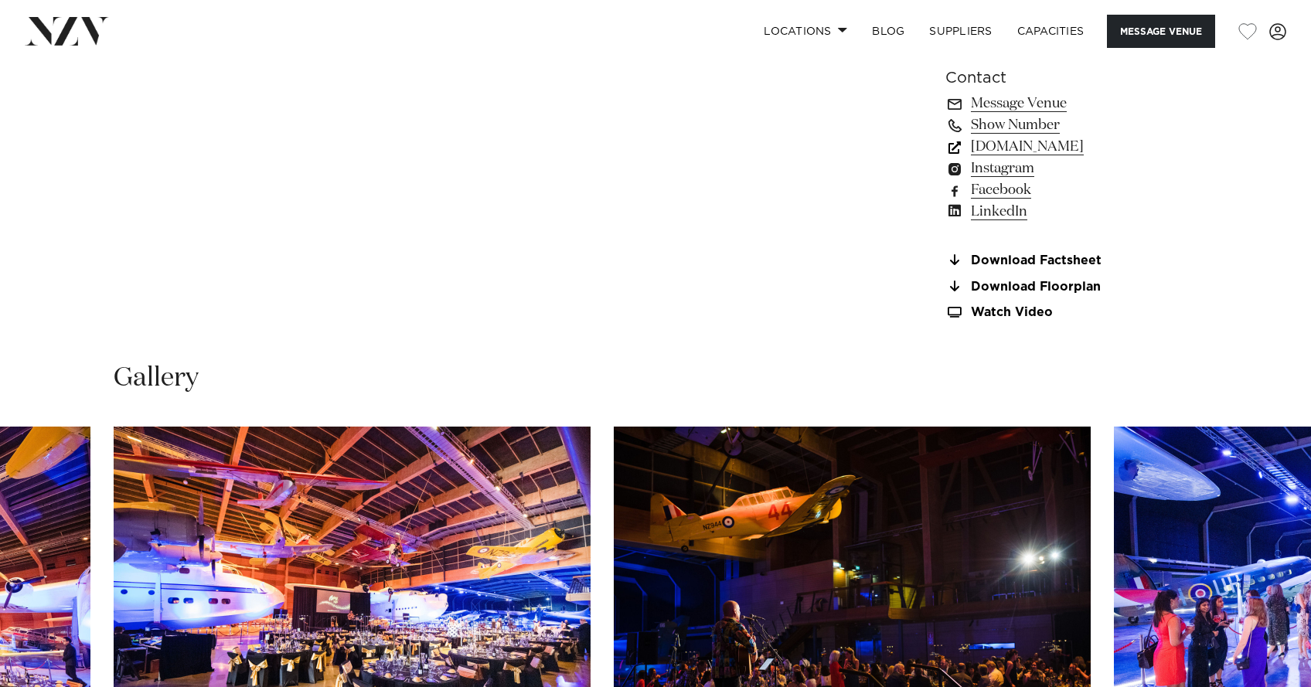
click at [1061, 136] on link "www.aucklandconventions.co.nz" at bounding box center [1072, 147] width 252 height 22
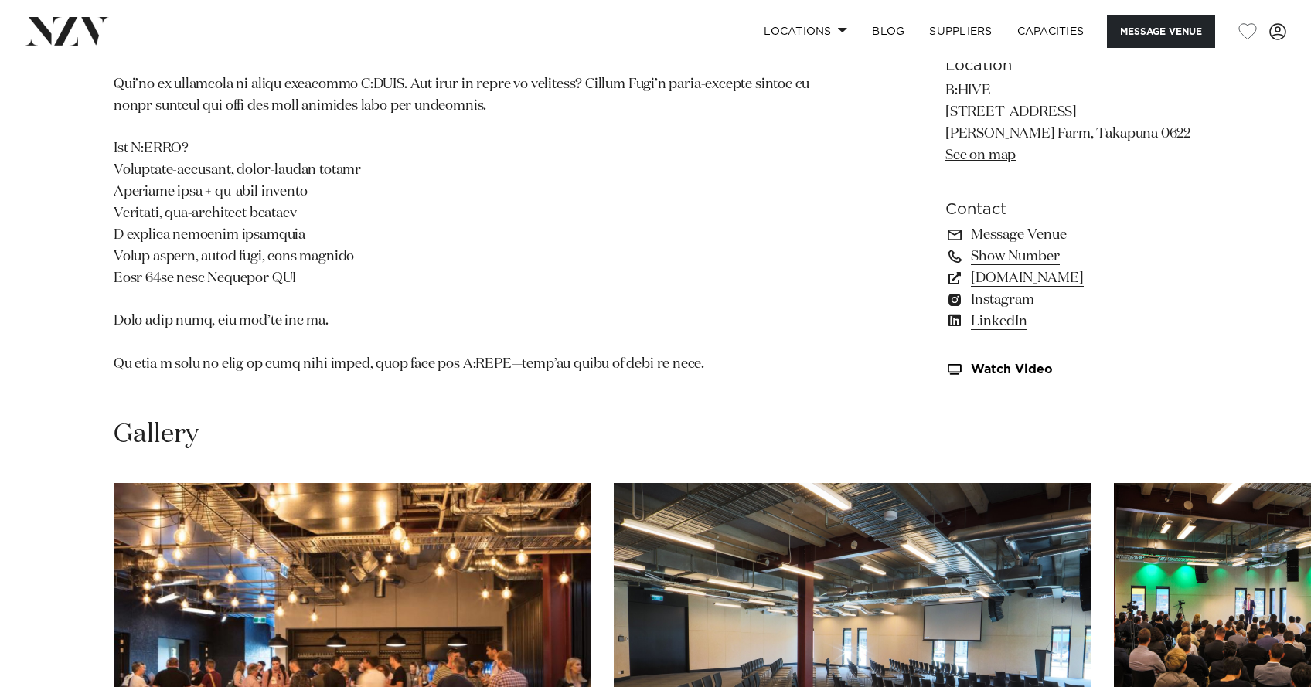
scroll to position [1535, 0]
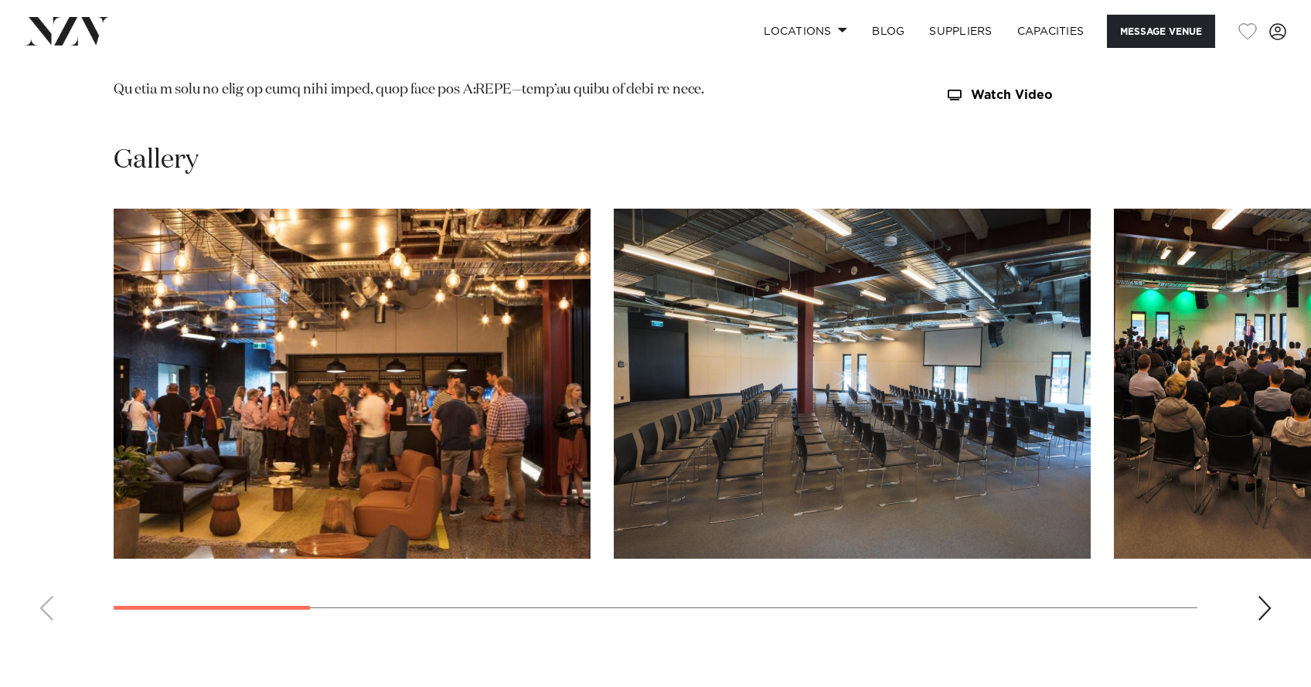
click at [1264, 596] on div "Next slide" at bounding box center [1264, 608] width 15 height 25
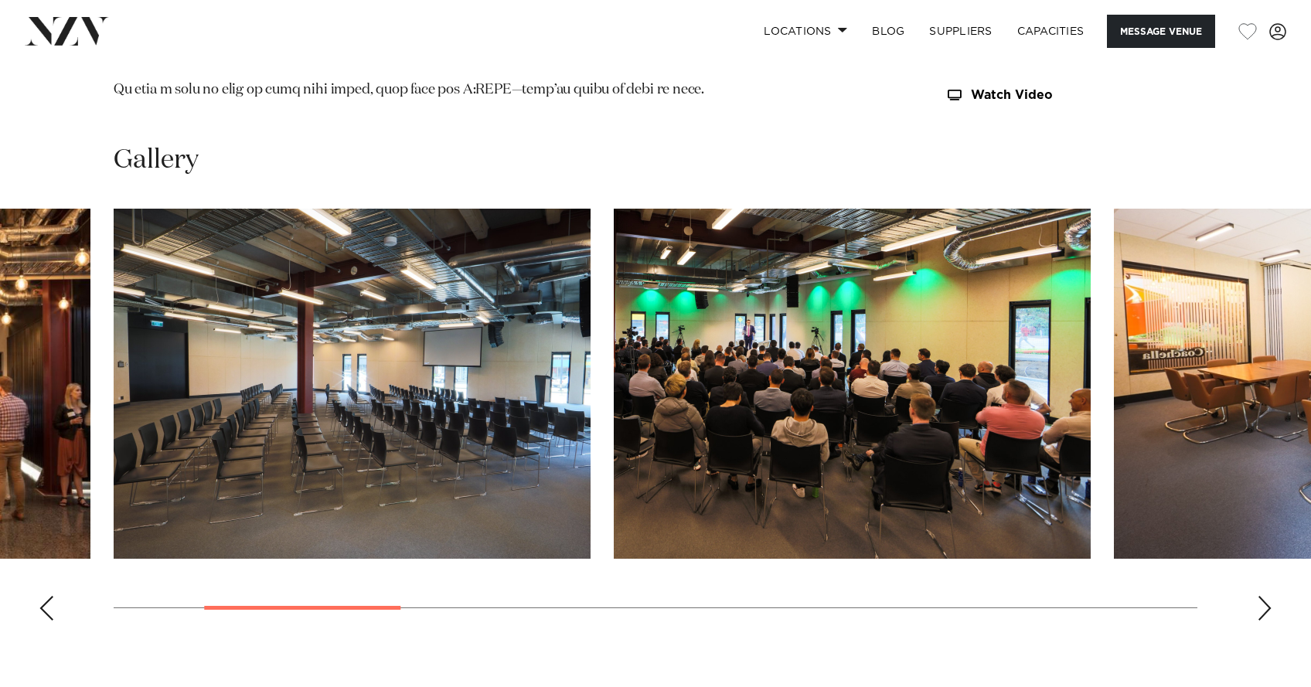
click at [1264, 596] on div "Next slide" at bounding box center [1264, 608] width 15 height 25
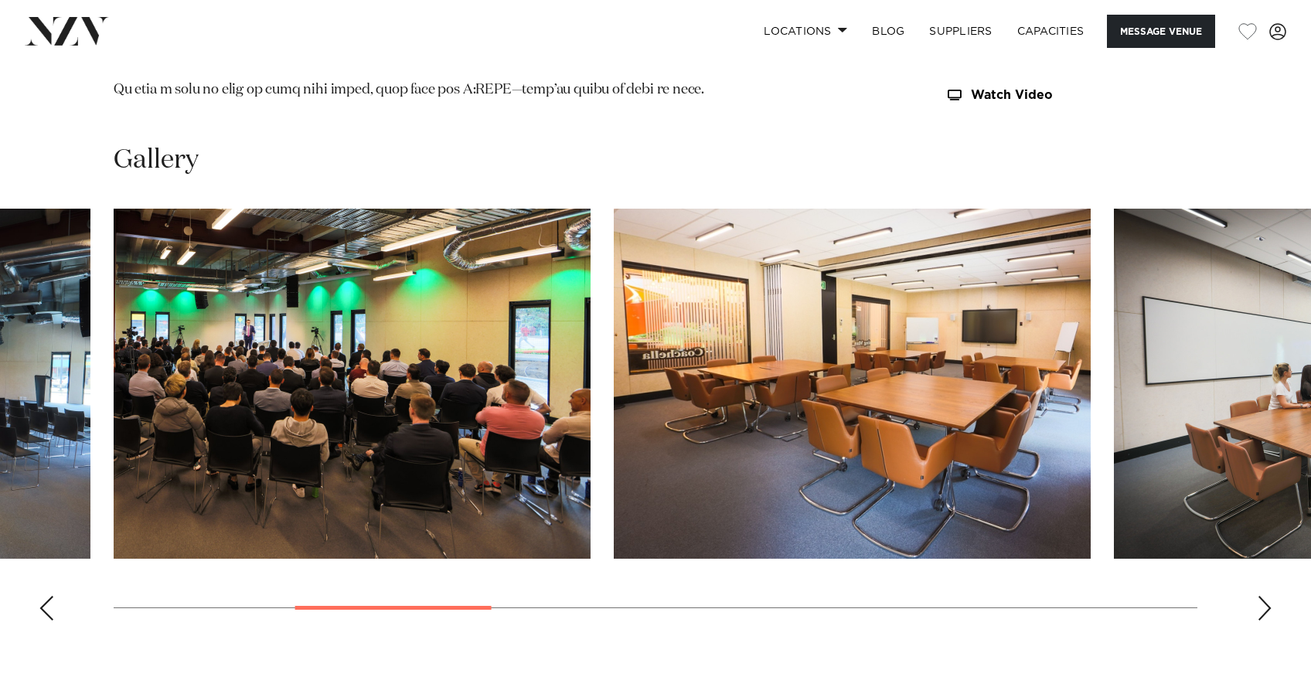
click at [1264, 596] on div "Next slide" at bounding box center [1264, 608] width 15 height 25
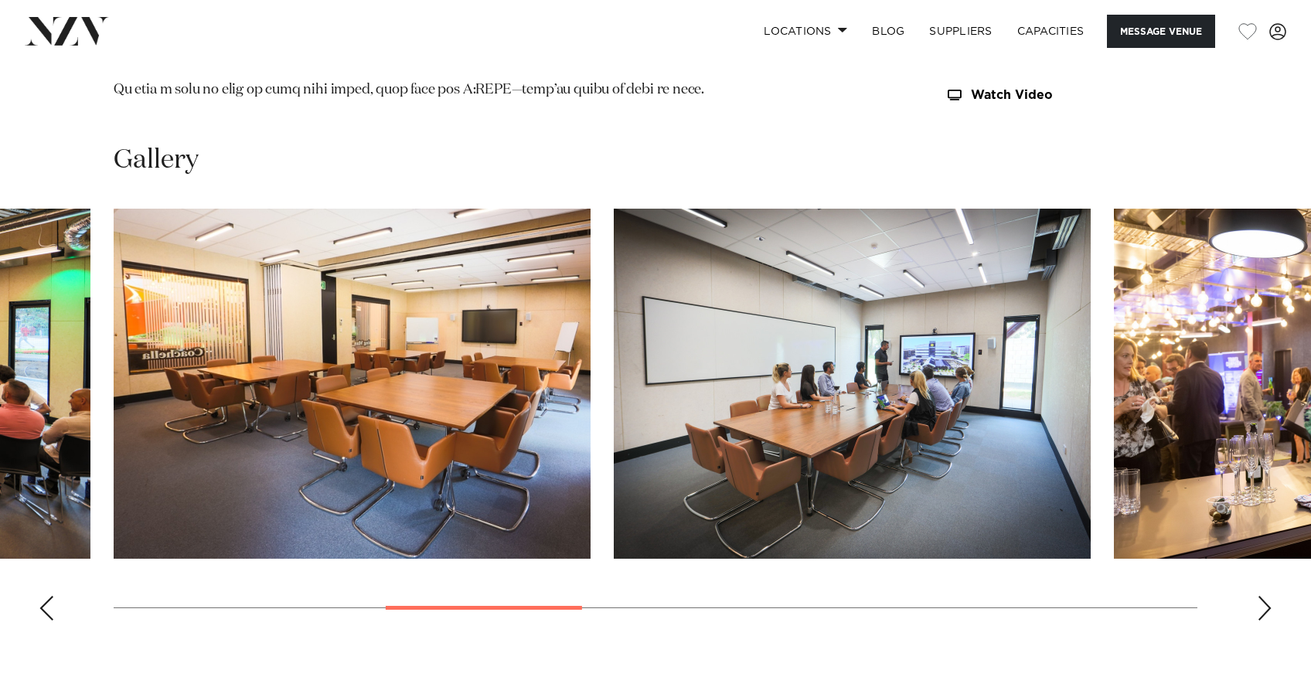
click at [1264, 596] on div "Next slide" at bounding box center [1264, 608] width 15 height 25
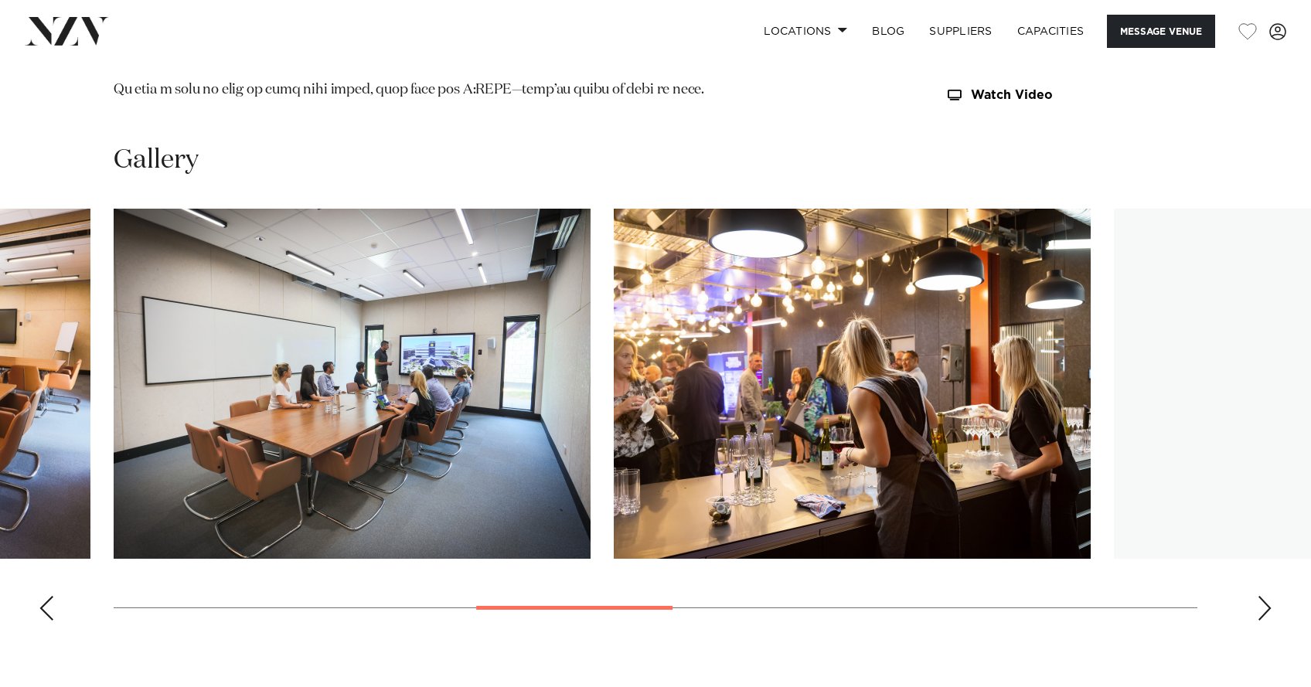
click at [1264, 596] on div "Next slide" at bounding box center [1264, 608] width 15 height 25
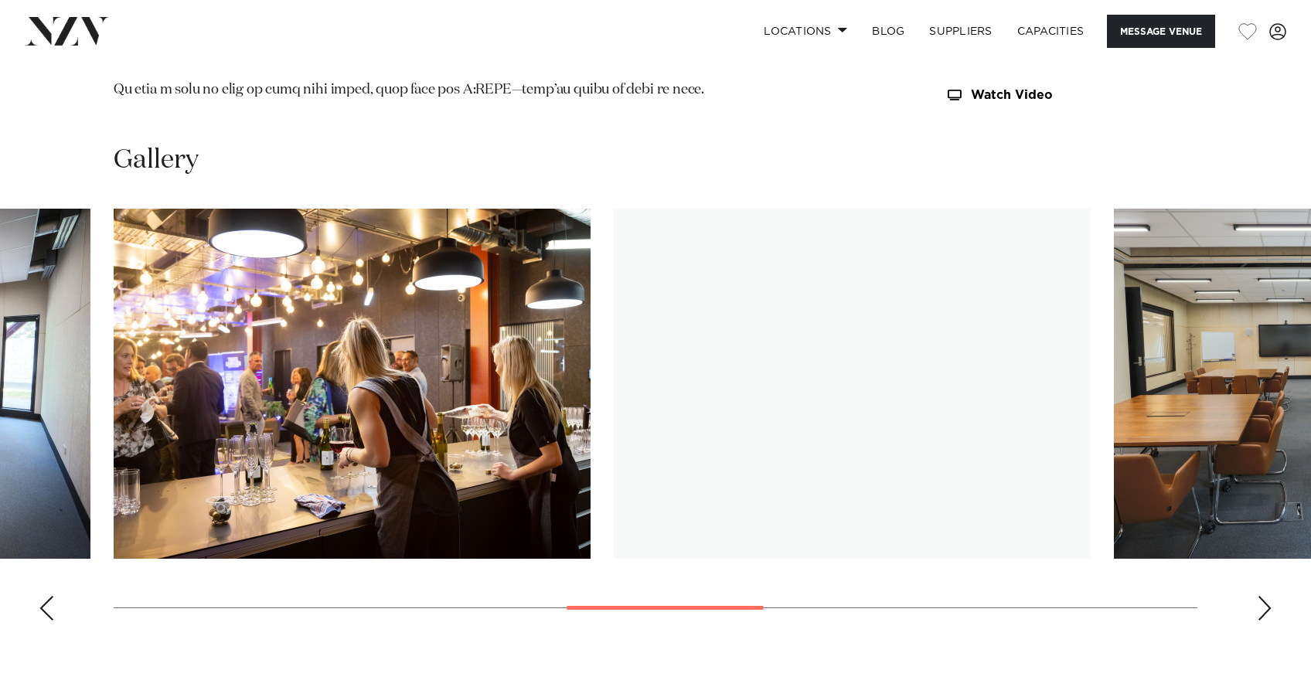
click at [1264, 596] on div "Next slide" at bounding box center [1264, 608] width 15 height 25
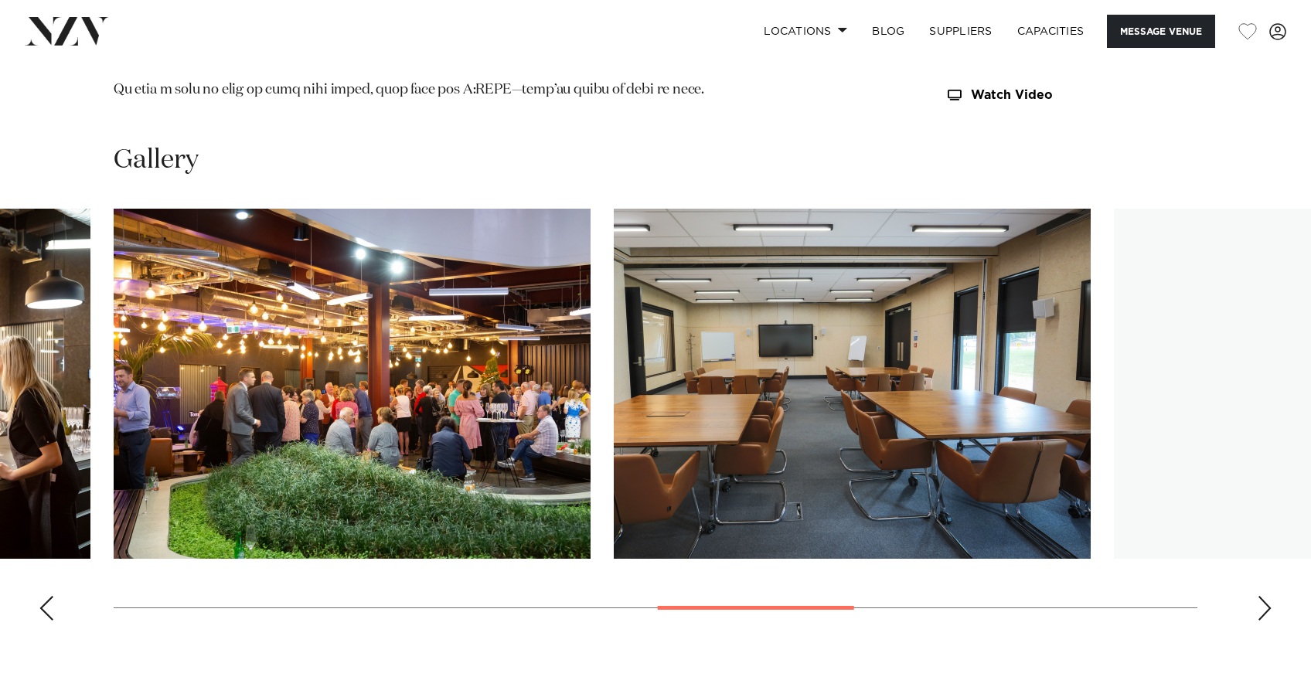
click at [1264, 596] on div "Next slide" at bounding box center [1264, 608] width 15 height 25
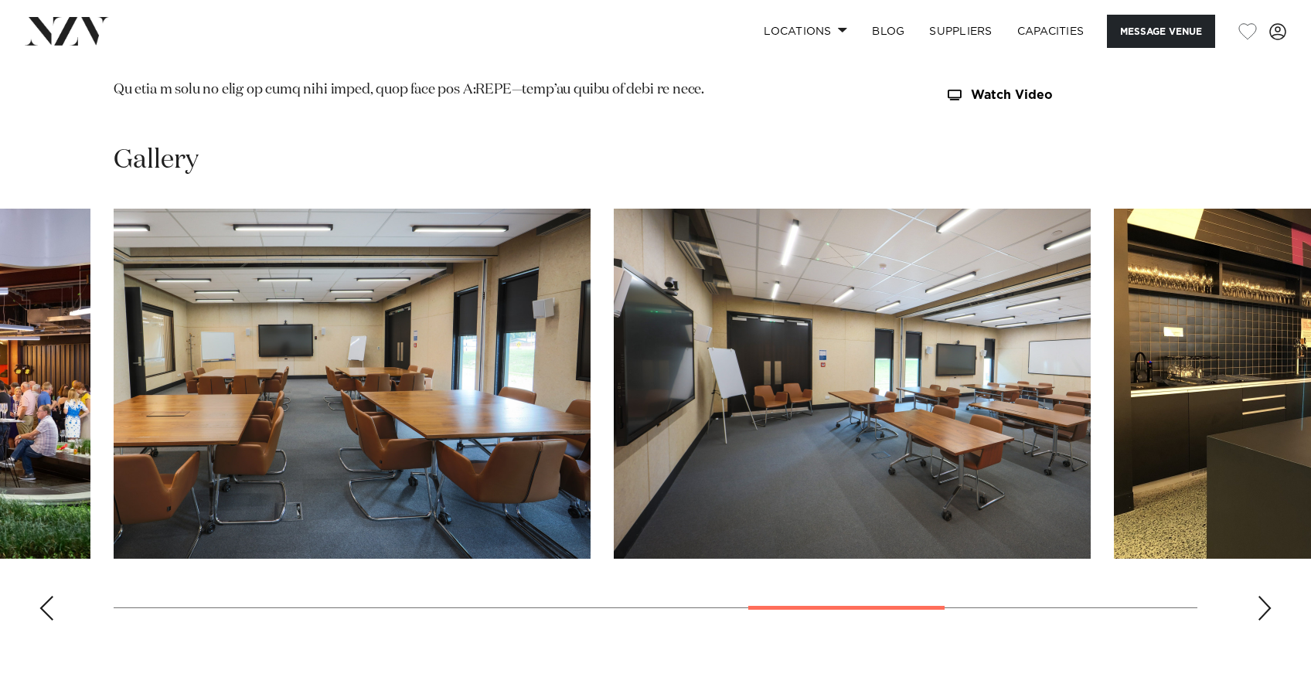
click at [1264, 596] on div "Next slide" at bounding box center [1264, 608] width 15 height 25
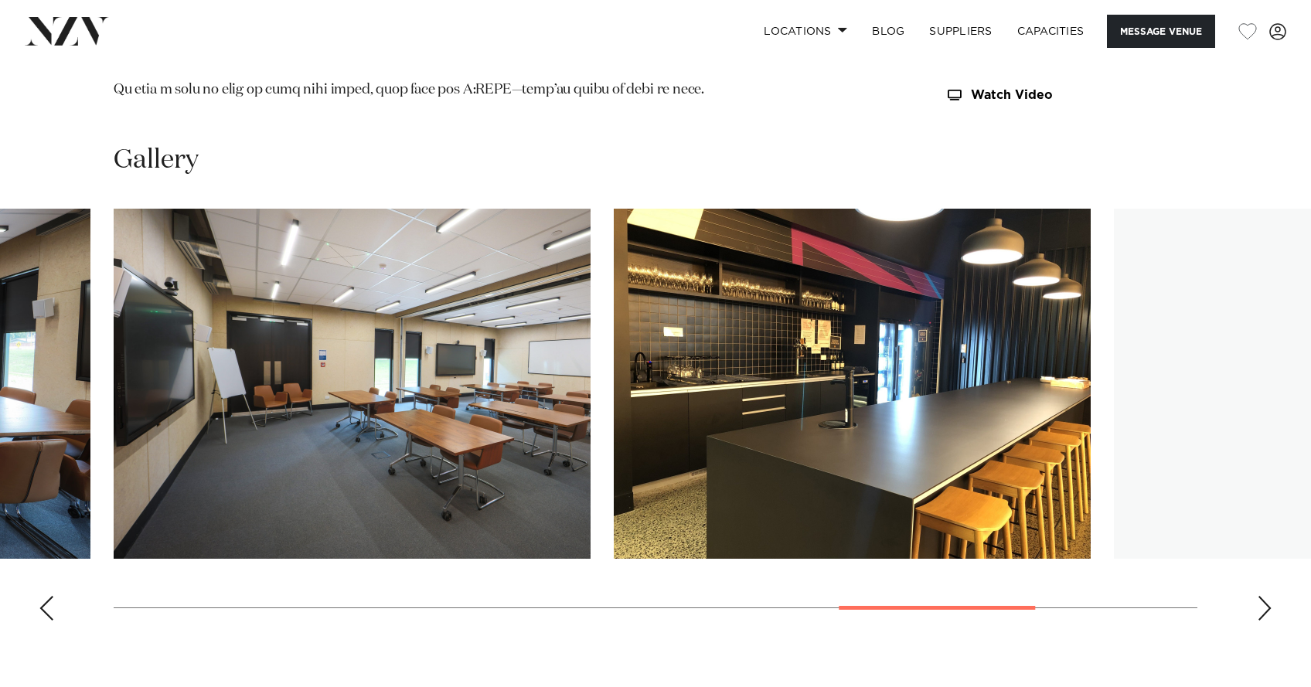
click at [1264, 596] on div "Next slide" at bounding box center [1264, 608] width 15 height 25
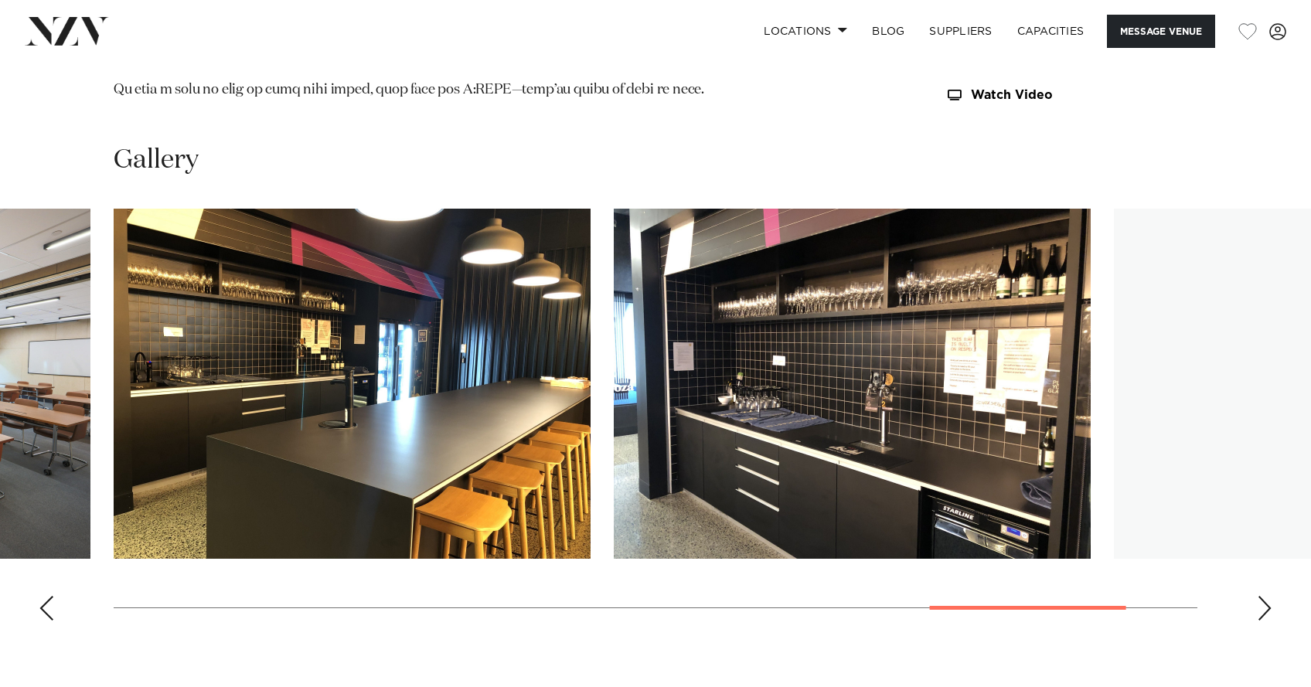
click at [1264, 596] on div "Next slide" at bounding box center [1264, 608] width 15 height 25
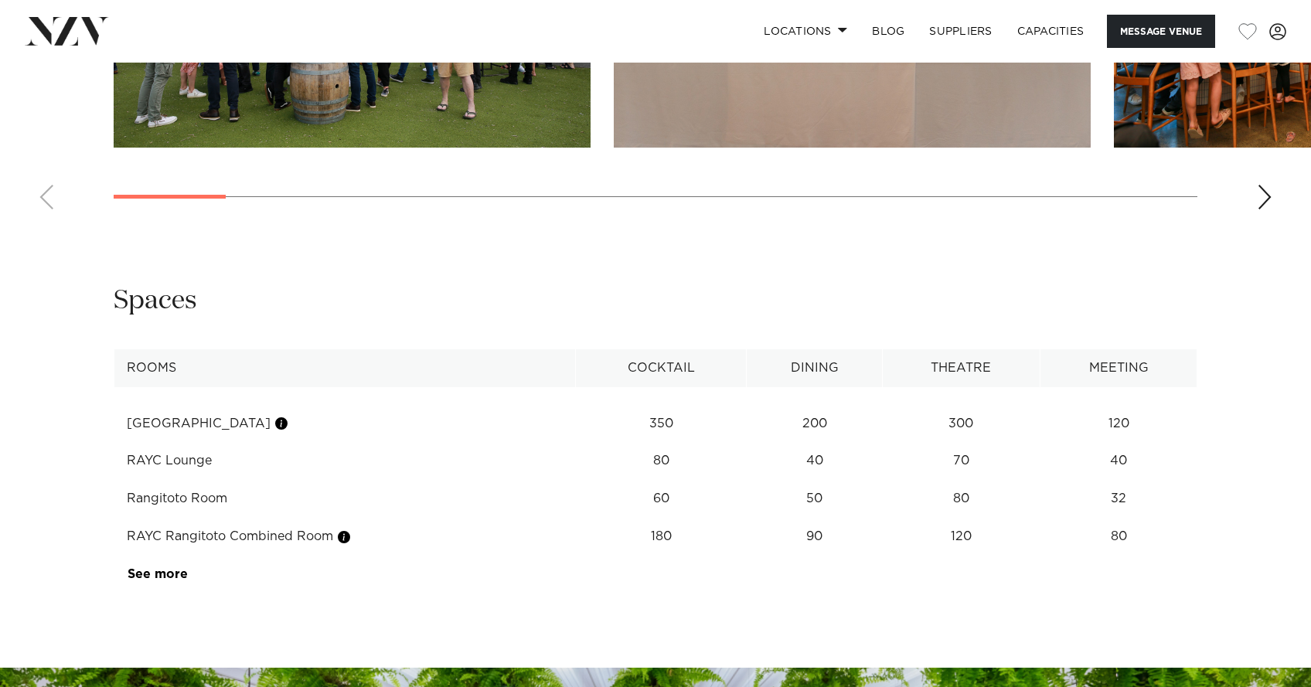
scroll to position [2082, 0]
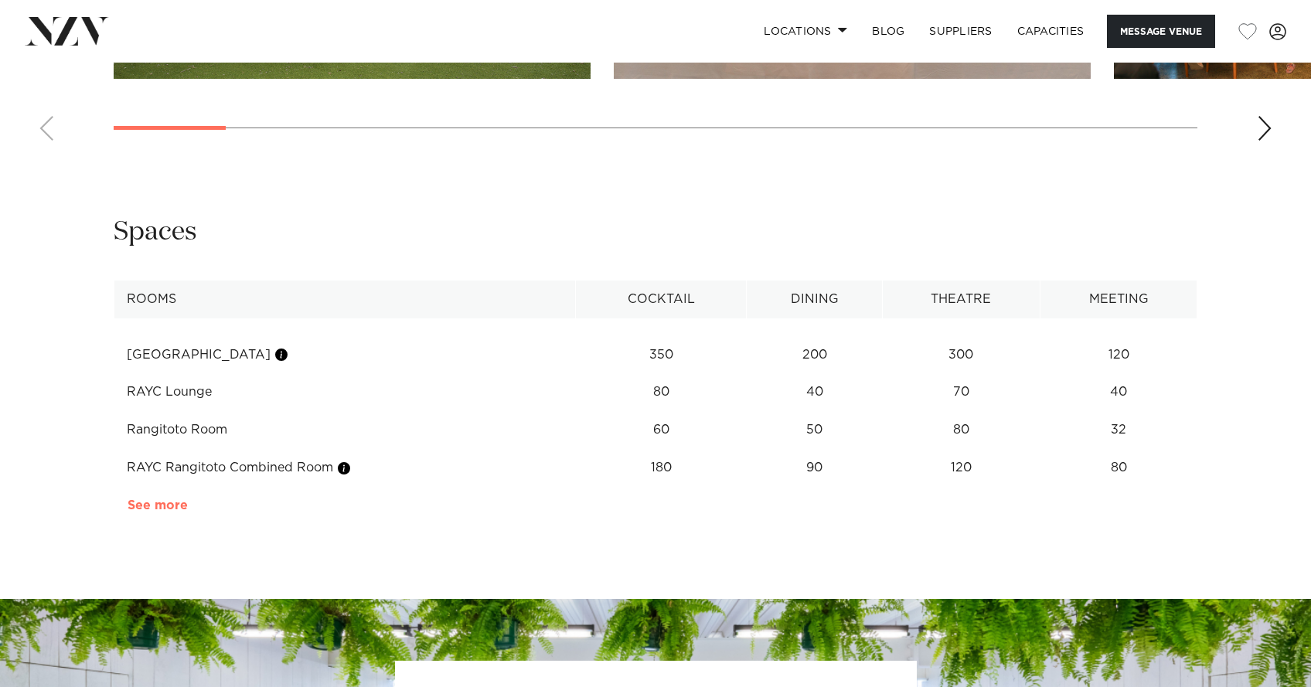
click at [158, 500] on link "See more" at bounding box center [188, 506] width 121 height 12
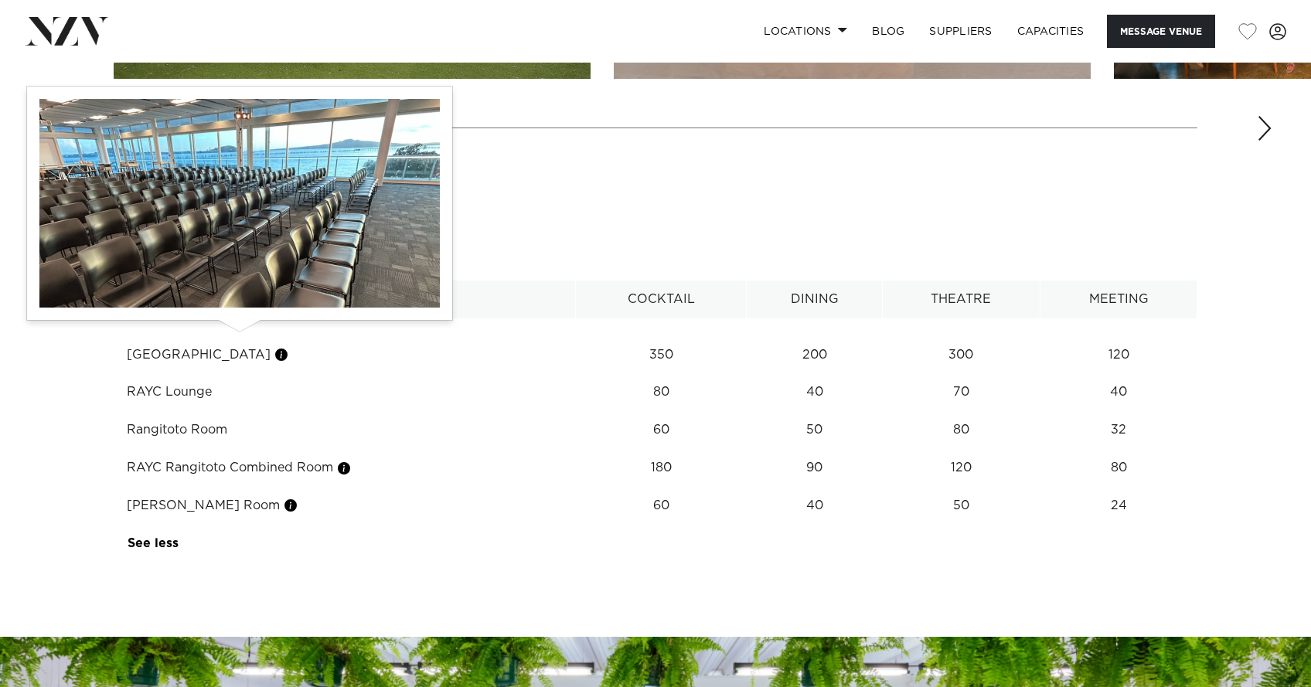
click at [274, 347] on button "button" at bounding box center [281, 354] width 15 height 15
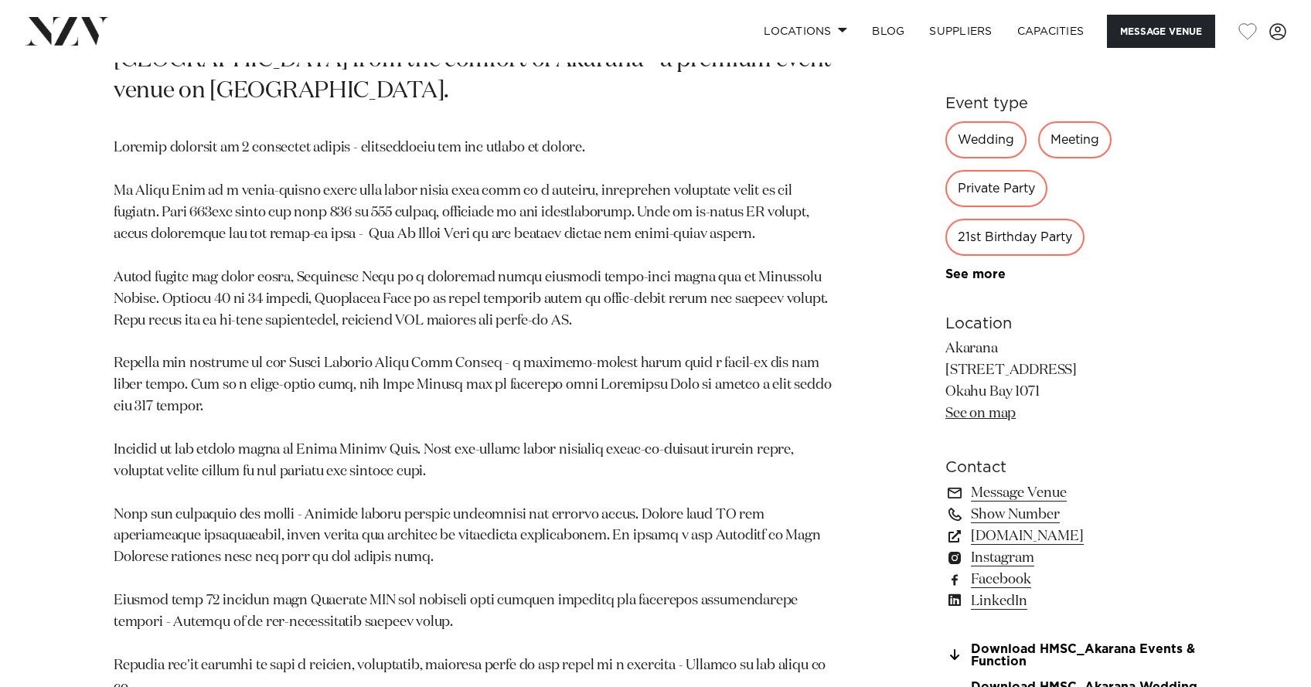
scroll to position [1033, 0]
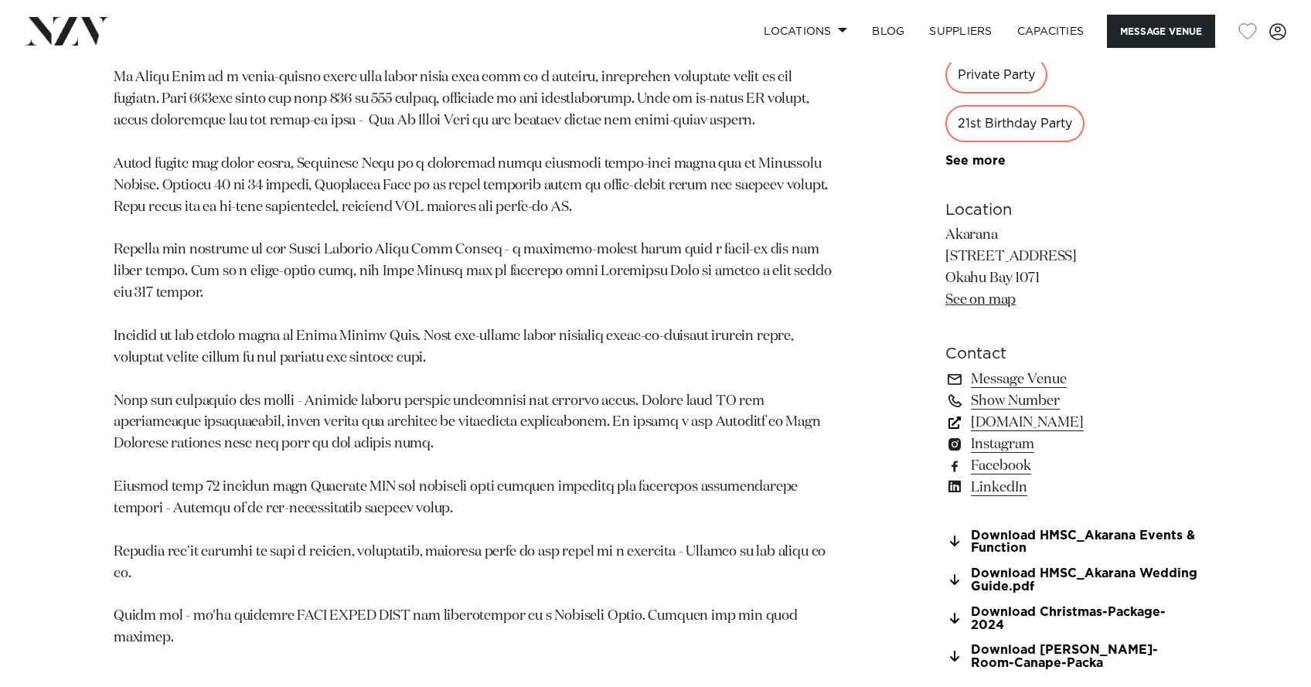
click at [997, 423] on link "[DOMAIN_NAME]" at bounding box center [1072, 423] width 252 height 22
